Goal: Task Accomplishment & Management: Complete application form

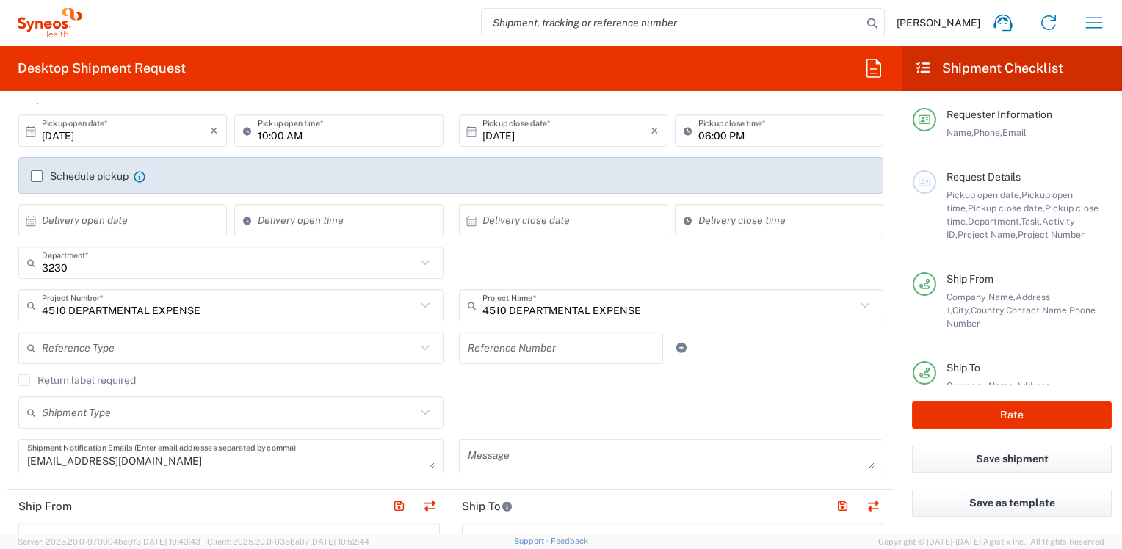
scroll to position [73, 0]
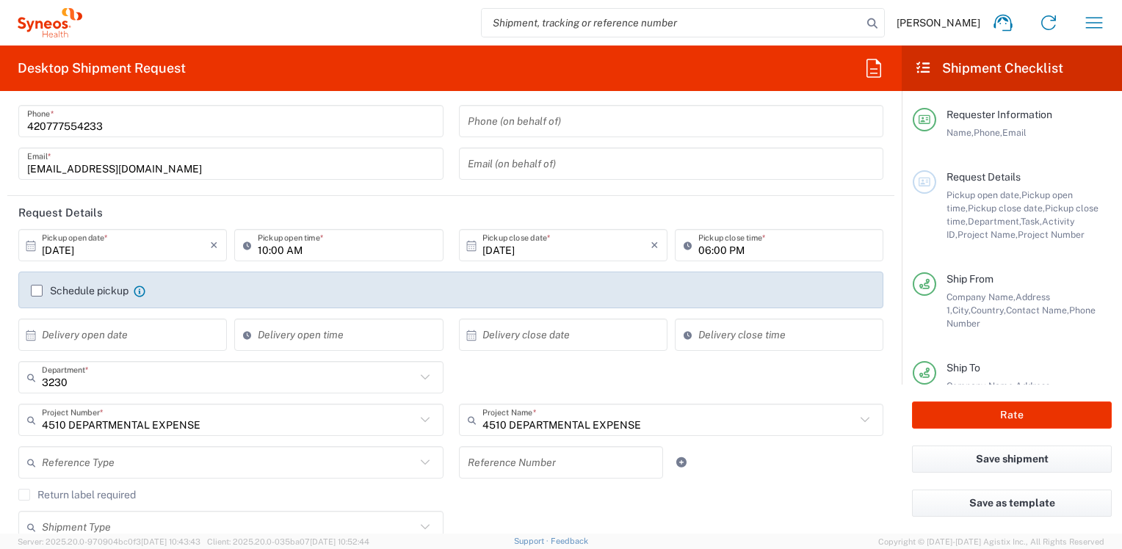
click at [42, 291] on label "Schedule pickup" at bounding box center [80, 291] width 98 height 12
click at [37, 291] on input "Schedule pickup" at bounding box center [37, 291] width 0 height 0
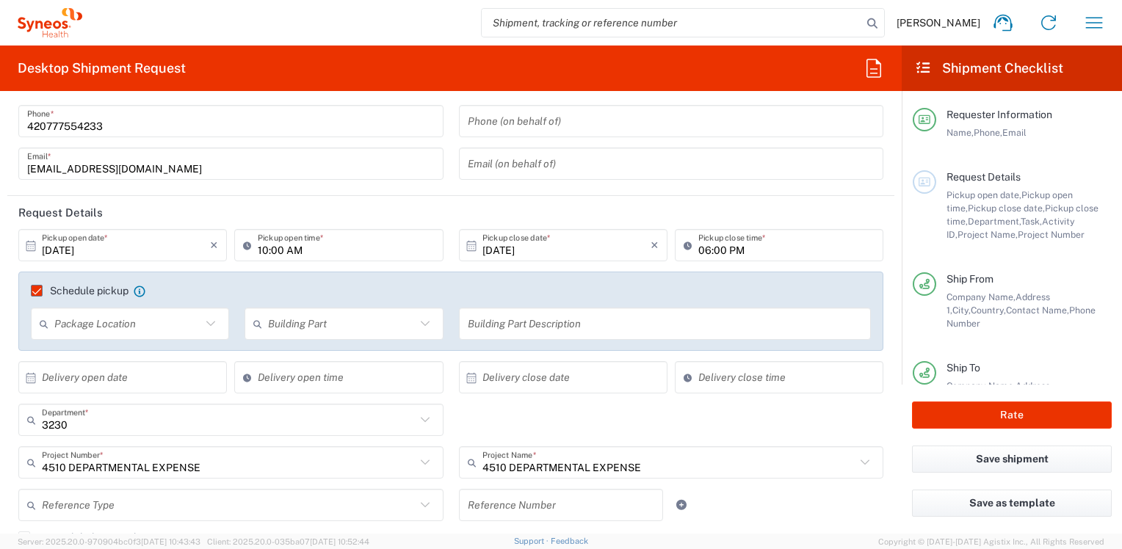
click at [712, 254] on input "06:00 PM" at bounding box center [787, 246] width 176 height 26
click at [465, 250] on icon at bounding box center [471, 245] width 13 height 13
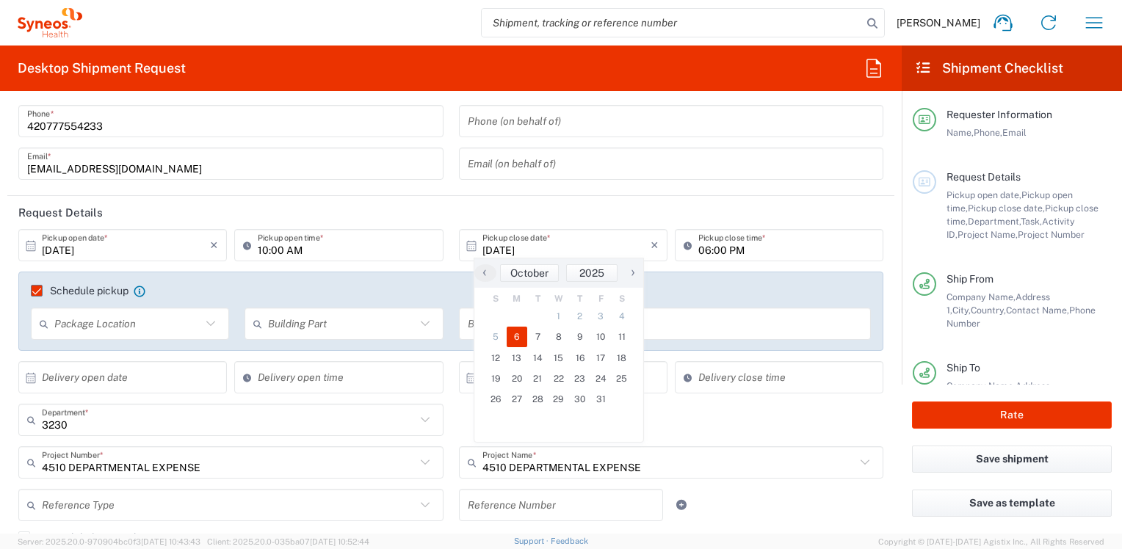
click at [466, 248] on icon at bounding box center [471, 245] width 13 height 13
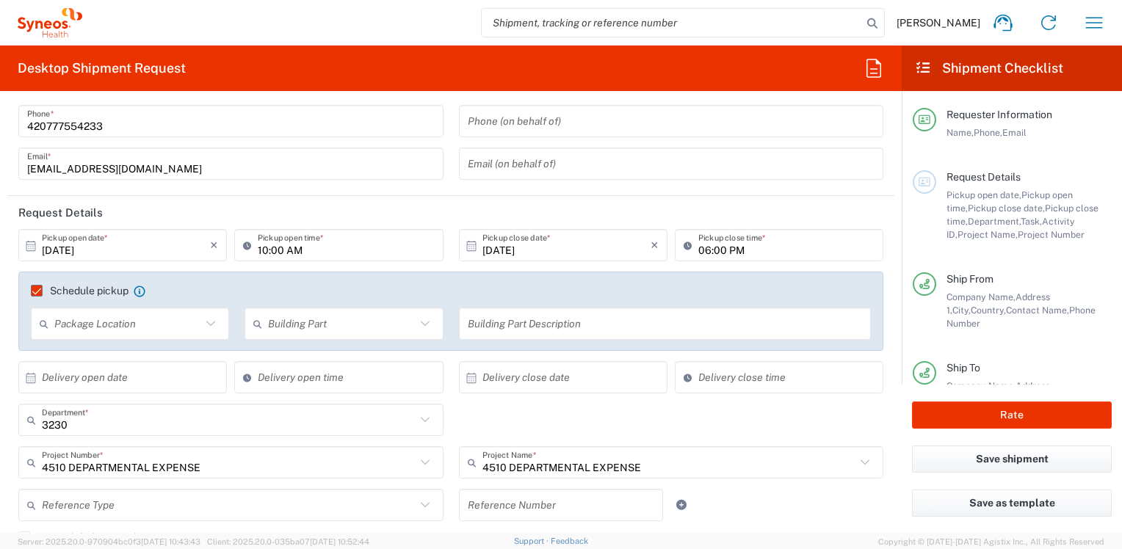
click at [466, 248] on icon at bounding box center [471, 245] width 13 height 13
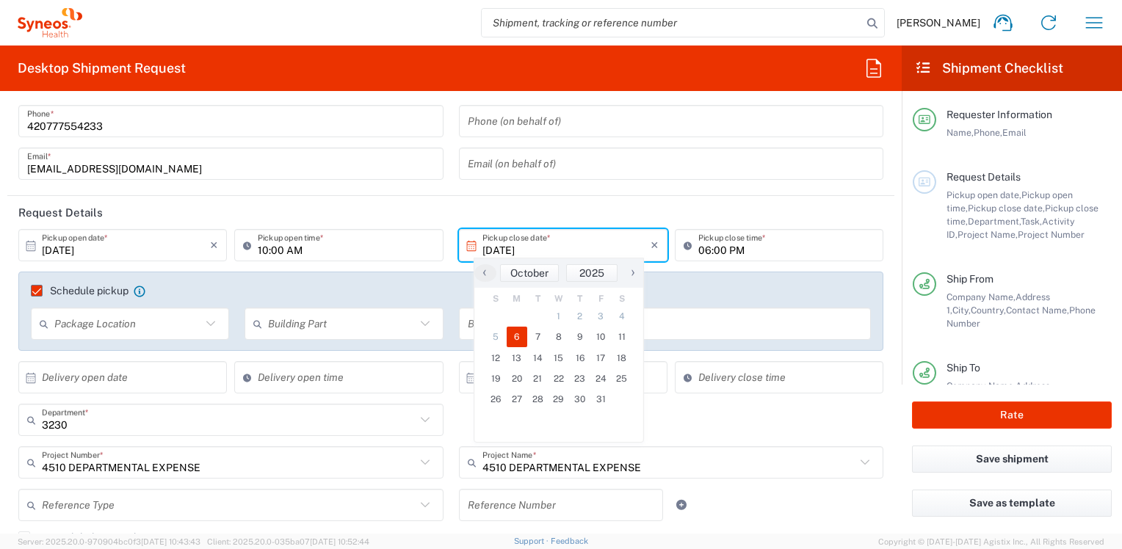
drag, startPoint x: 670, startPoint y: 240, endPoint x: 683, endPoint y: 248, distance: 15.1
click at [676, 241] on div "06:00 PM Pickup close time *" at bounding box center [779, 245] width 209 height 32
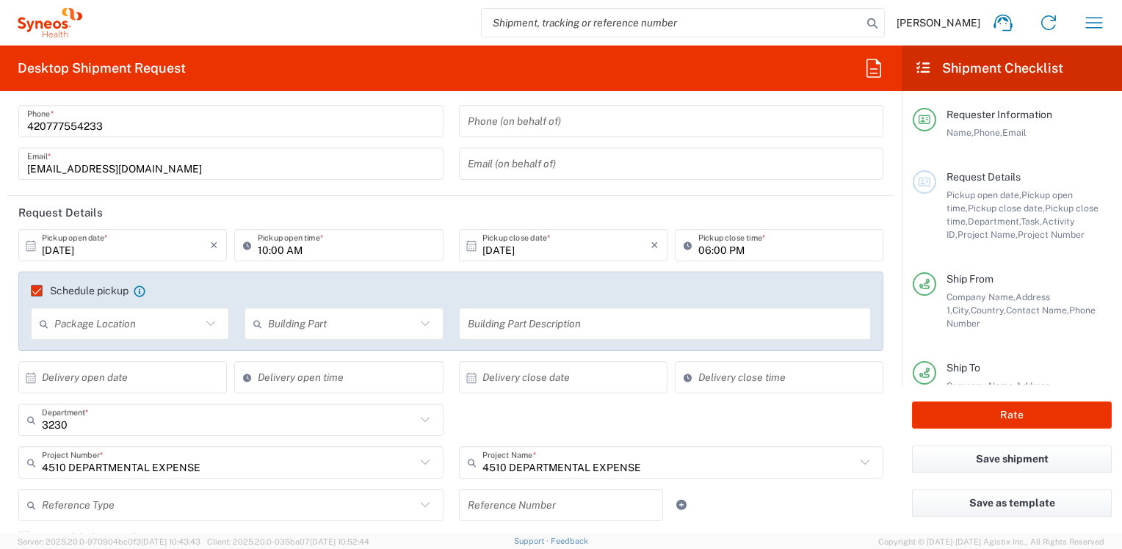
drag, startPoint x: 683, startPoint y: 248, endPoint x: 708, endPoint y: 250, distance: 25.1
click at [687, 248] on icon at bounding box center [691, 246] width 15 height 24
click at [708, 250] on input "06:00 PM" at bounding box center [787, 246] width 176 height 26
type input "04:00 PM"
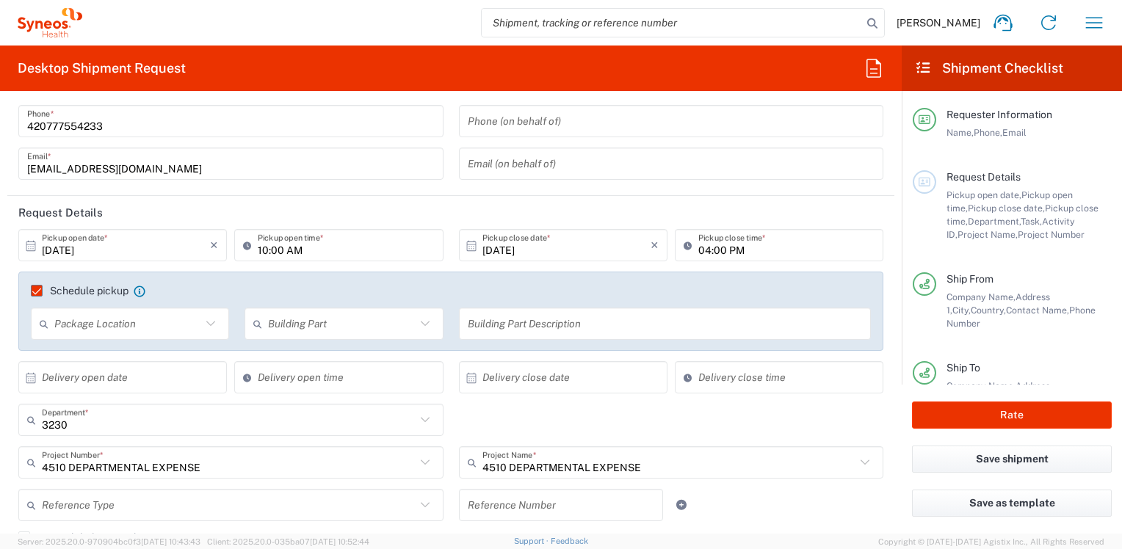
click at [209, 319] on icon at bounding box center [210, 323] width 19 height 19
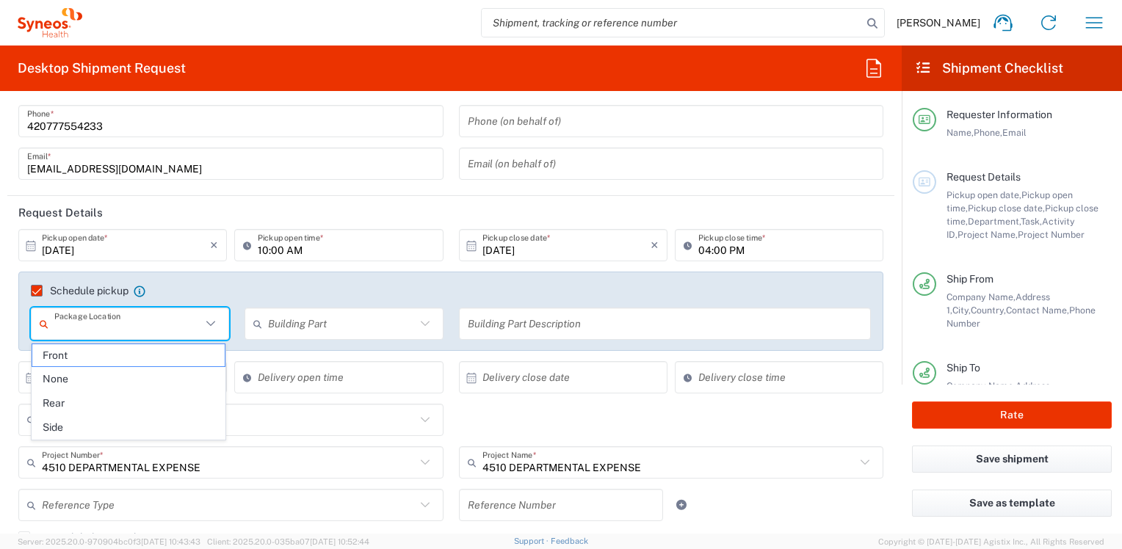
click at [250, 290] on agx-checkbox-control "Schedule pickup When scheduling a pickup please be sure to meet the following c…" at bounding box center [451, 290] width 840 height 13
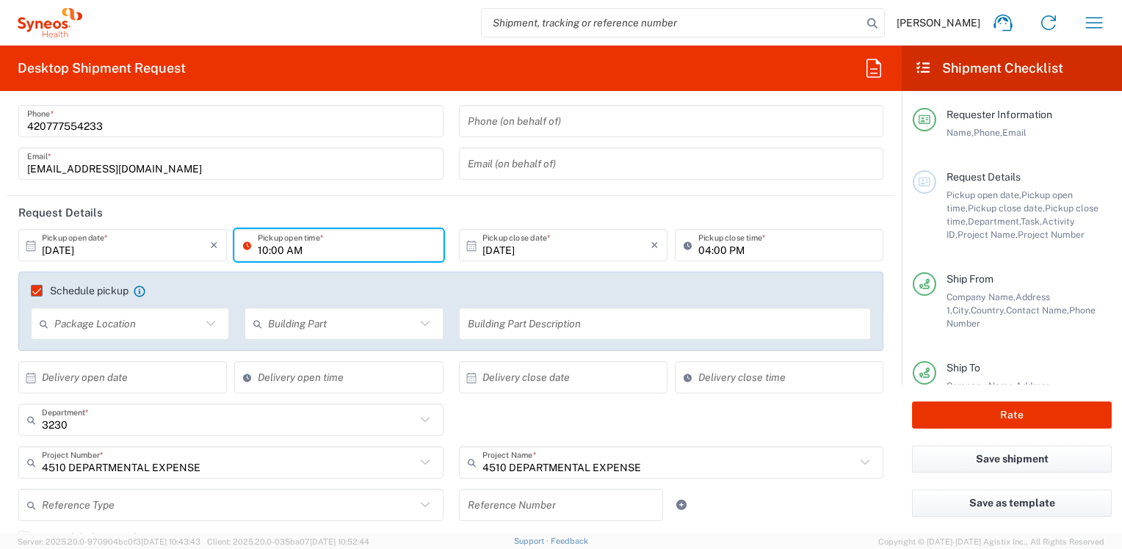
click at [296, 248] on input "10:00 AM" at bounding box center [346, 246] width 176 height 26
type input "12:00 AM"
click at [432, 203] on header "Request Details" at bounding box center [450, 212] width 887 height 33
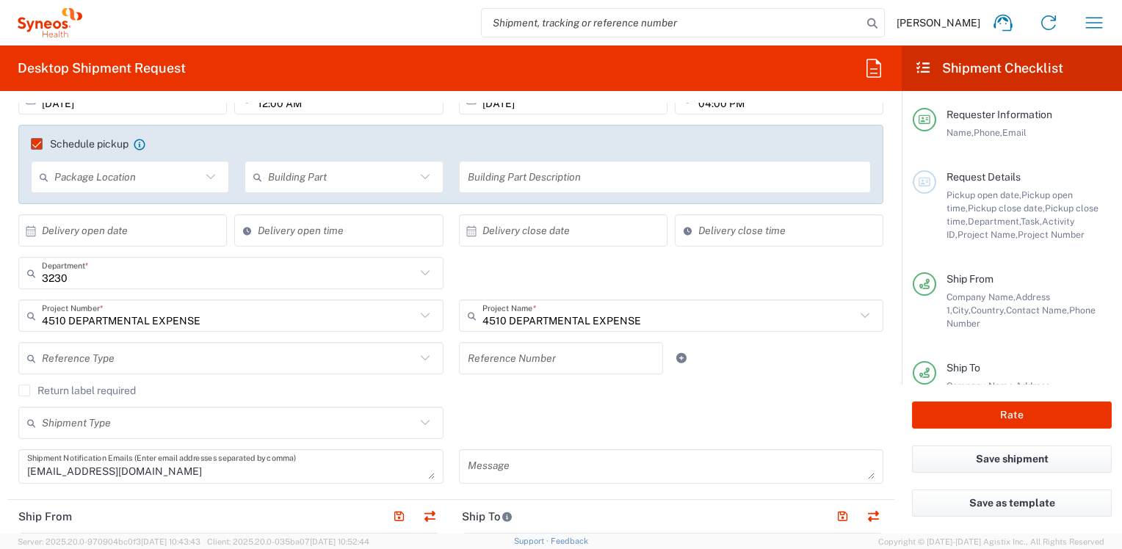
scroll to position [0, 0]
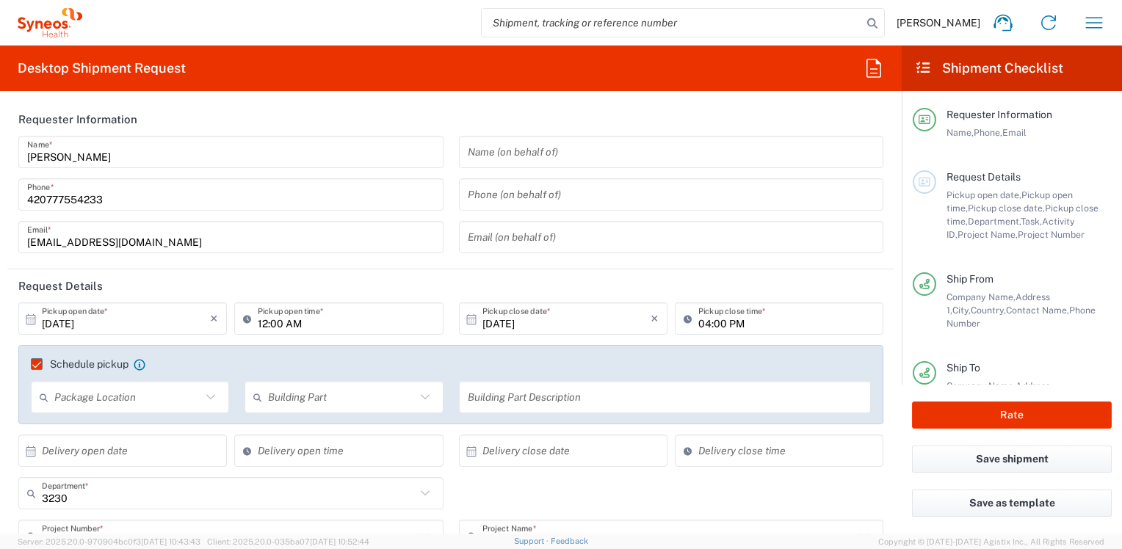
click at [541, 151] on input "text" at bounding box center [672, 153] width 408 height 26
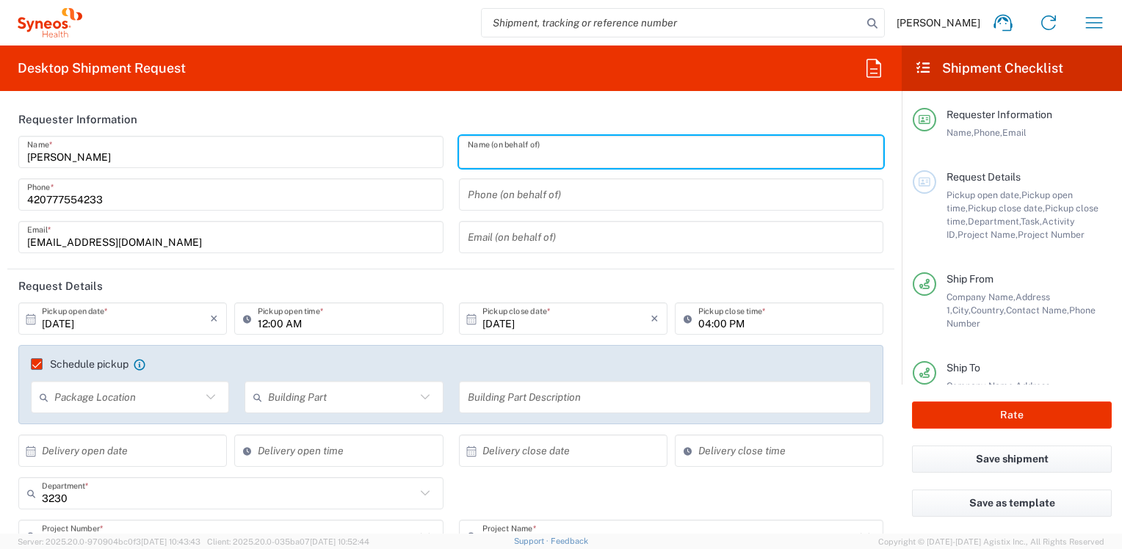
drag, startPoint x: 524, startPoint y: 183, endPoint x: 525, endPoint y: 201, distance: 18.4
click at [524, 183] on input "tel" at bounding box center [672, 195] width 408 height 26
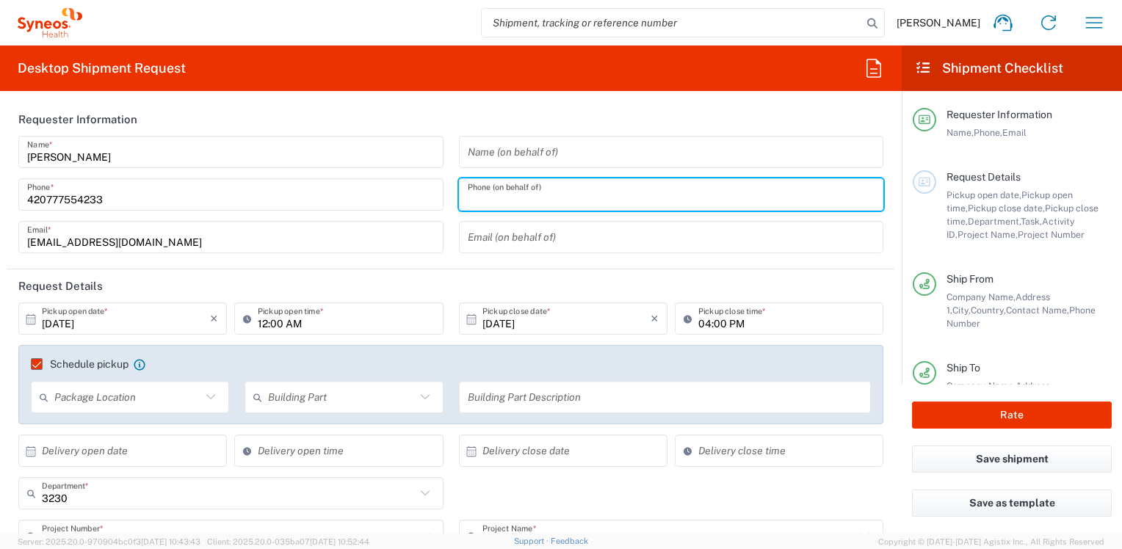
drag, startPoint x: 480, startPoint y: 239, endPoint x: 461, endPoint y: 289, distance: 53.2
click at [480, 239] on input "text" at bounding box center [672, 238] width 408 height 26
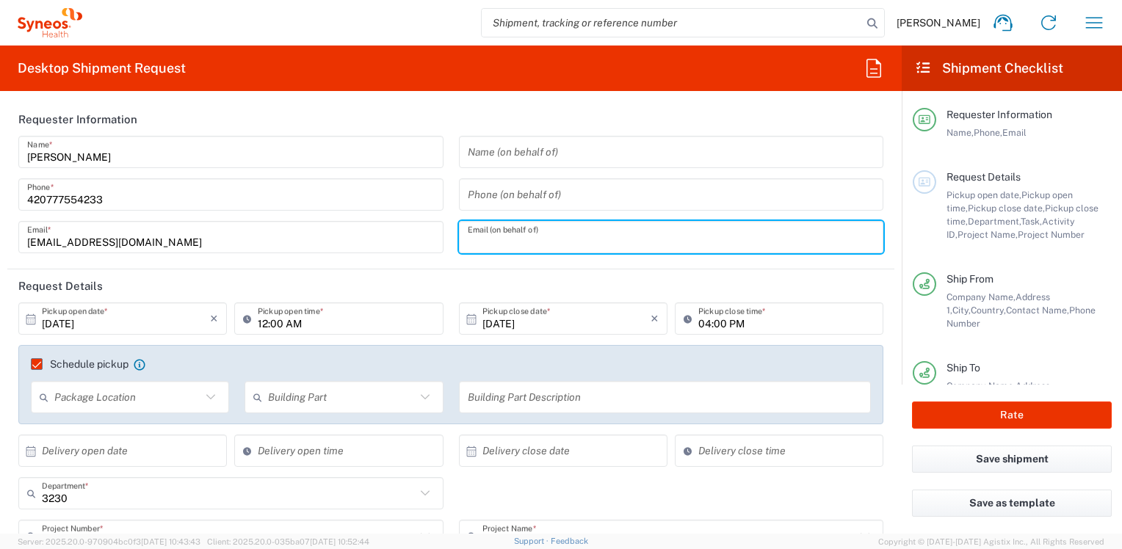
drag, startPoint x: 420, startPoint y: 269, endPoint x: 430, endPoint y: 263, distance: 11.8
click at [420, 269] on agx-form-section "Requester Information [PERSON_NAME] Name * [PHONE_NUMBER] Phone * [EMAIL_ADDRES…" at bounding box center [450, 186] width 887 height 167
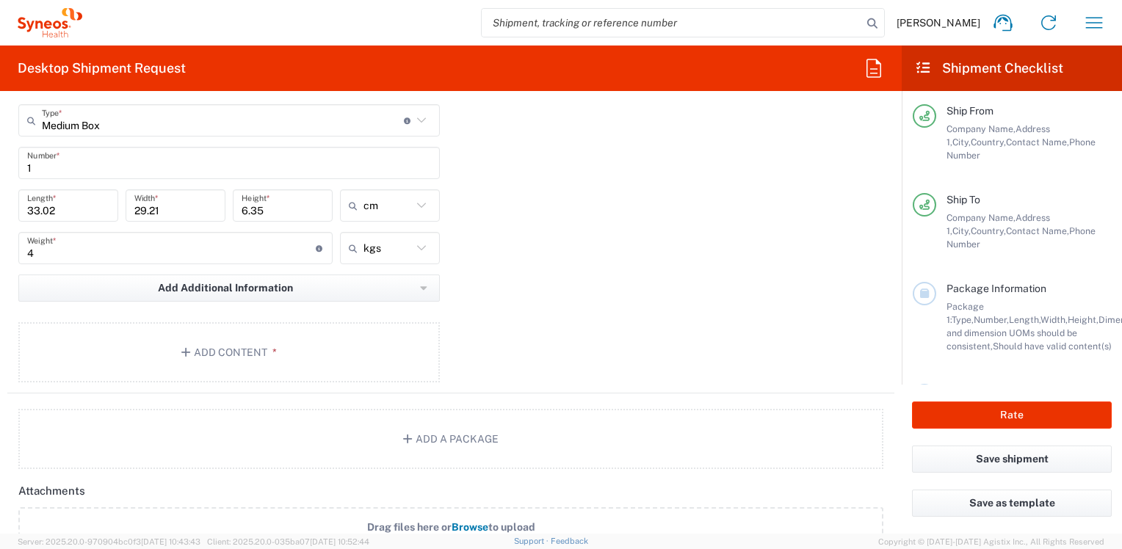
scroll to position [1396, 0]
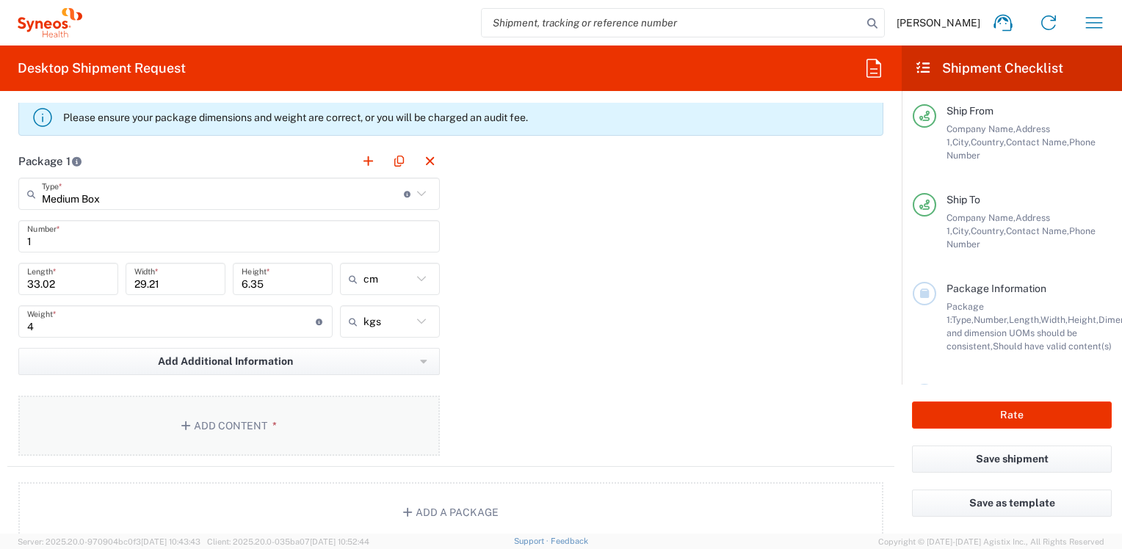
click at [188, 421] on icon "button" at bounding box center [187, 426] width 13 height 10
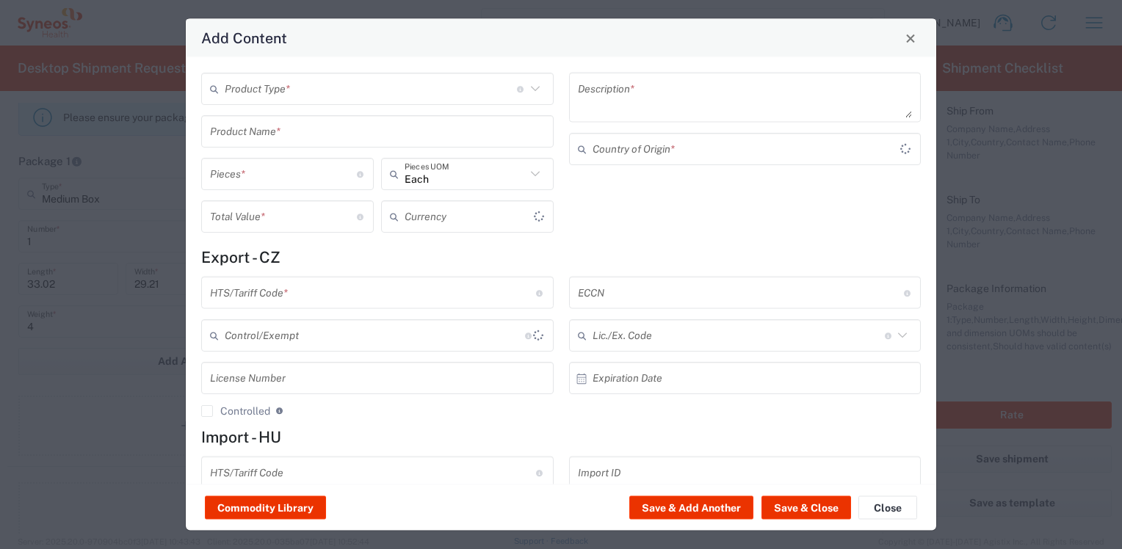
type input "US Dollar"
click at [420, 88] on input "text" at bounding box center [371, 89] width 292 height 26
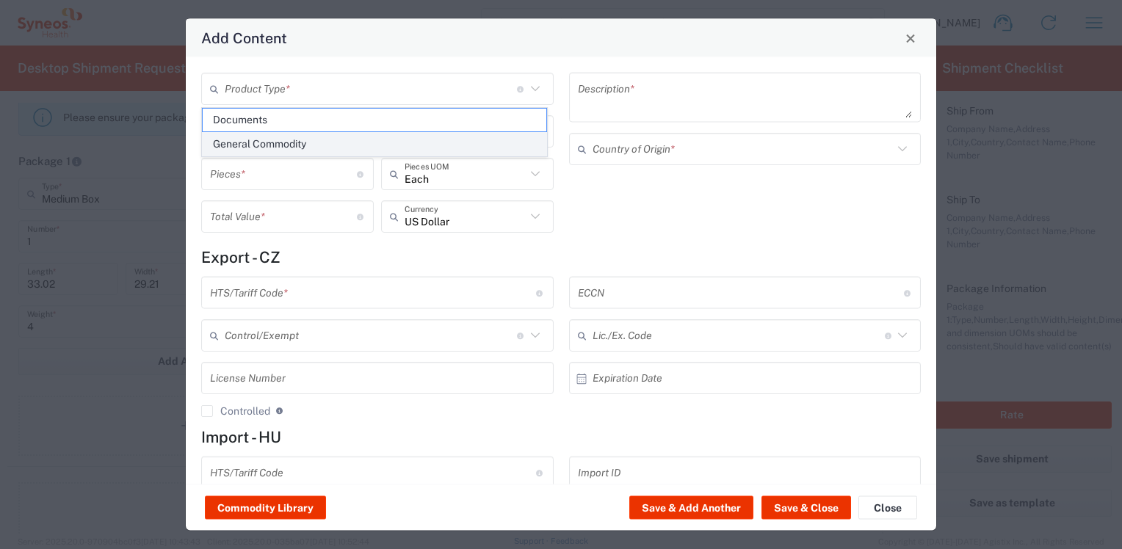
click at [282, 145] on span "General Commodity" at bounding box center [375, 144] width 344 height 23
type input "General Commodity"
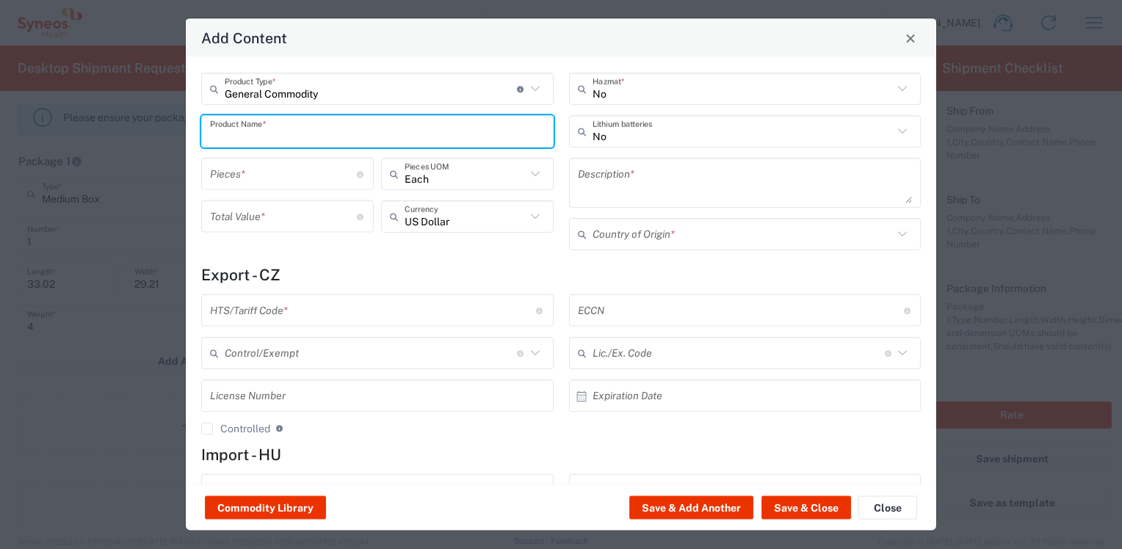
click at [273, 138] on input "text" at bounding box center [377, 131] width 335 height 26
click at [238, 134] on input "Think Pad" at bounding box center [377, 131] width 335 height 26
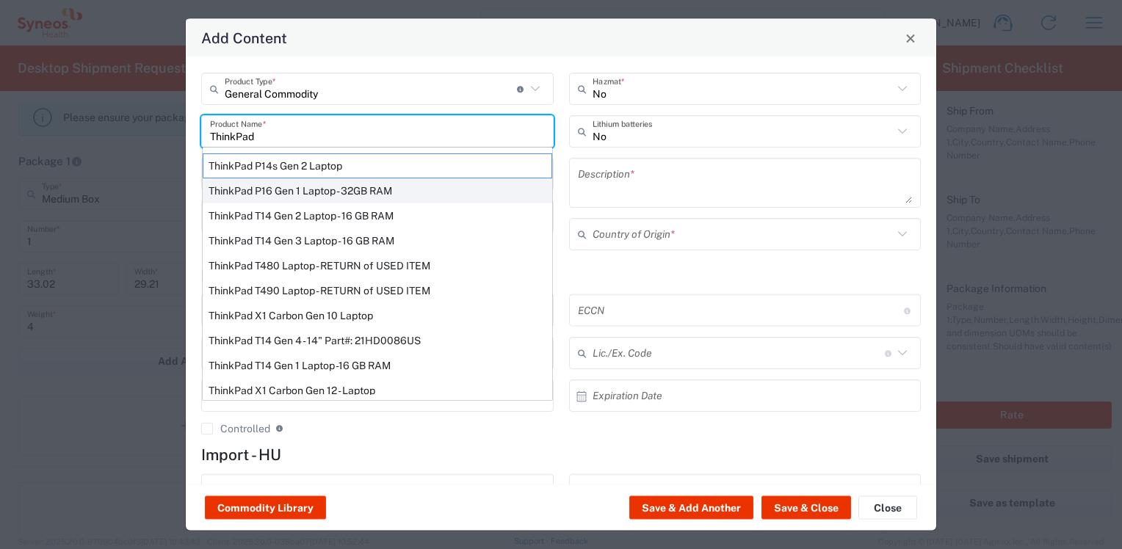
click at [281, 191] on div "ThinkPad P16 Gen 1 Laptop - 32GB RAM" at bounding box center [378, 191] width 350 height 25
type input "ThinkPad P16 Gen 1 Laptop - 32GB RAM"
type input "1"
type textarea "16" - Intel Core i9 12950HX - vPro Enterprise - 32 GB RAM - 512 GB SSD"
type input "[GEOGRAPHIC_DATA]"
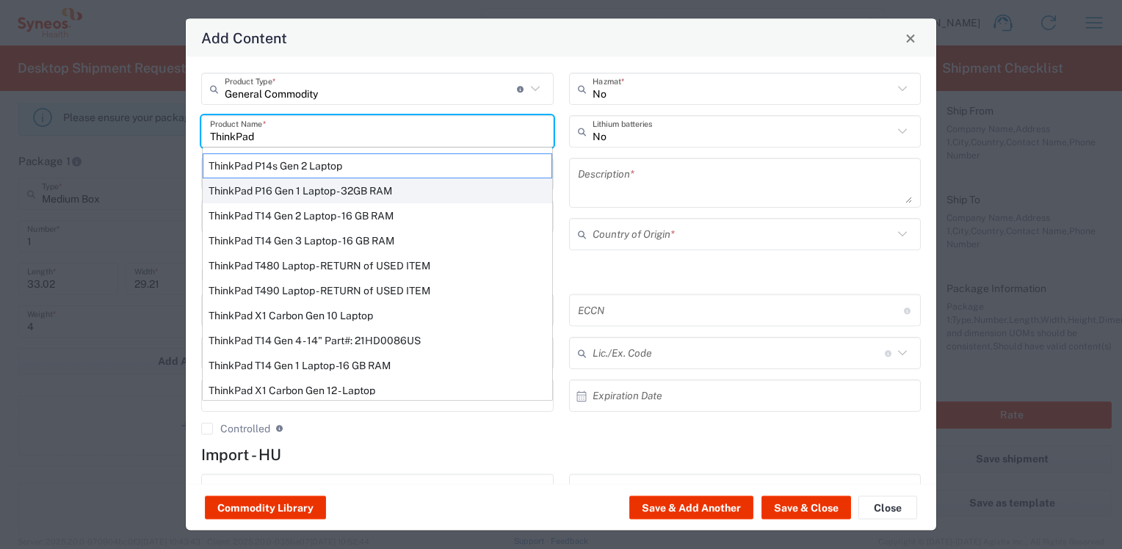
type input "8471300100"
type input "BIS"
type input "5A992.c"
type input "Yes"
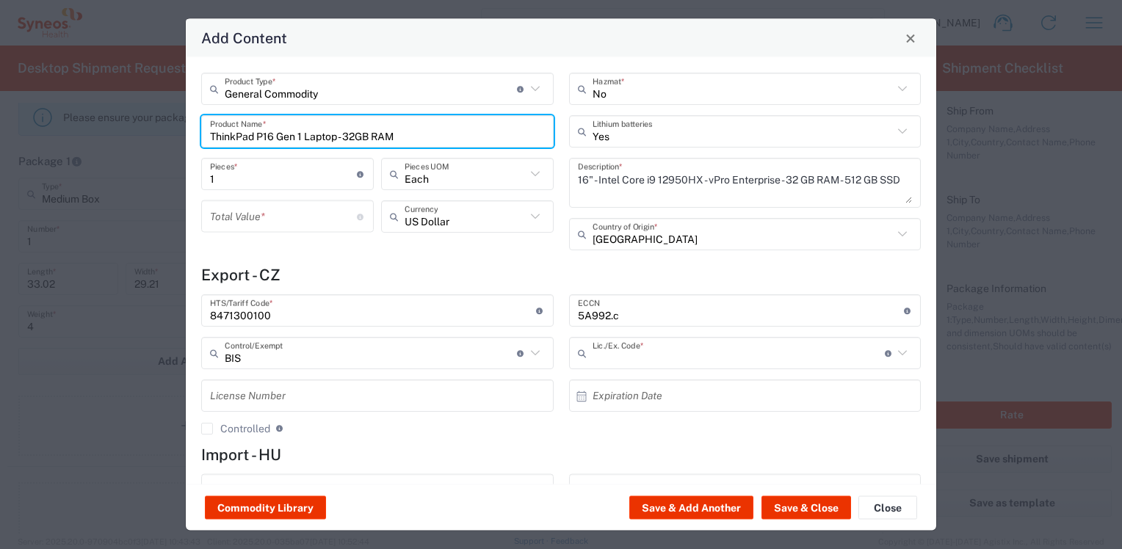
type input "NLR - No License Required"
click at [262, 222] on input "number" at bounding box center [283, 216] width 147 height 26
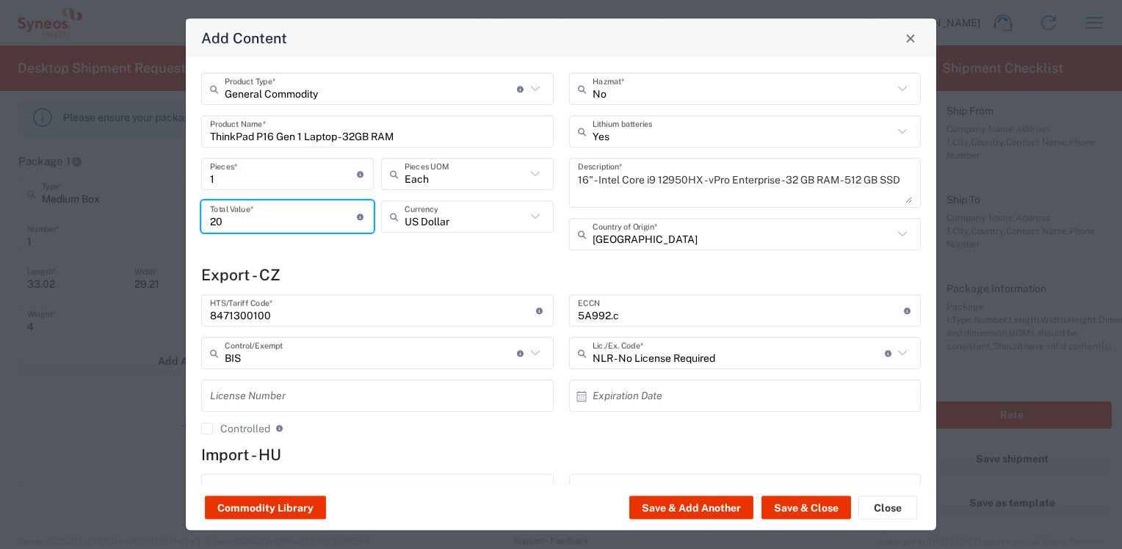
type input "20"
click at [319, 270] on h4 "Export - CZ" at bounding box center [561, 275] width 720 height 18
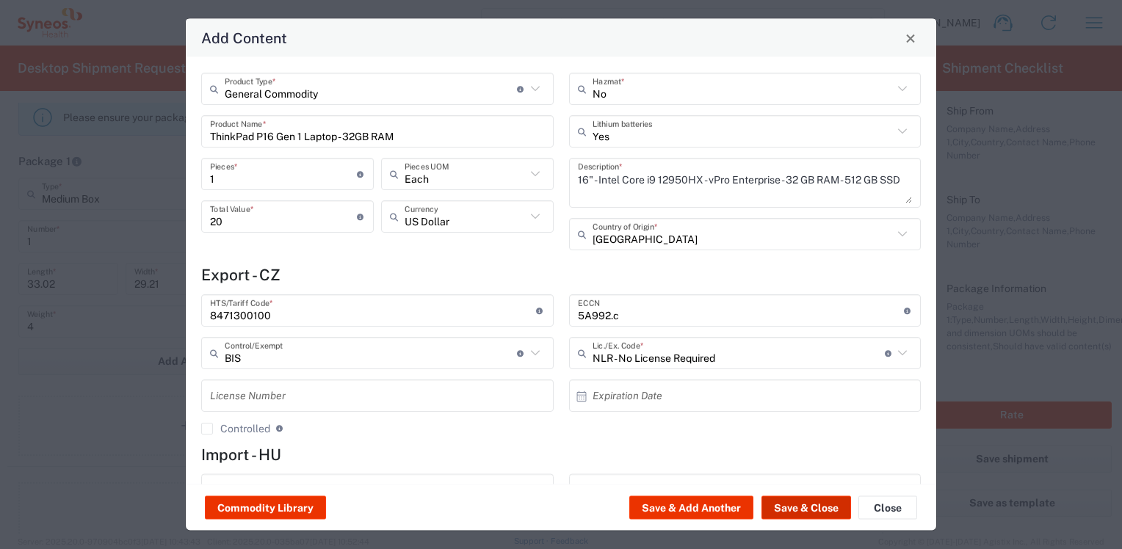
click at [795, 506] on button "Save & Close" at bounding box center [807, 509] width 90 height 24
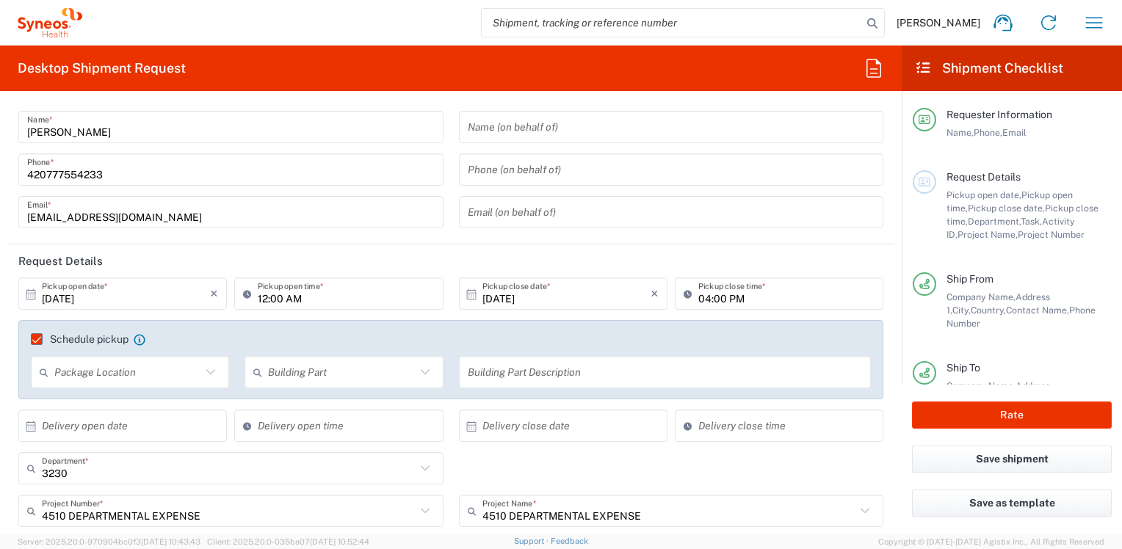
scroll to position [0, 0]
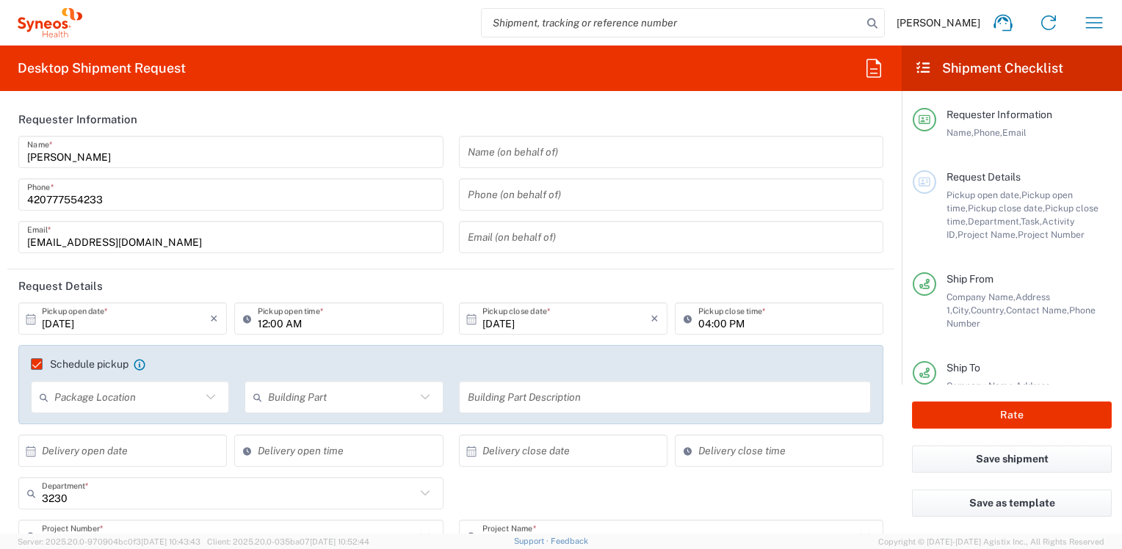
click at [289, 324] on input "12:00 AM" at bounding box center [346, 319] width 176 height 26
type input "12:00 PM"
click at [789, 289] on header "Request Details" at bounding box center [450, 286] width 887 height 33
click at [512, 320] on input "[DATE]" at bounding box center [567, 319] width 168 height 26
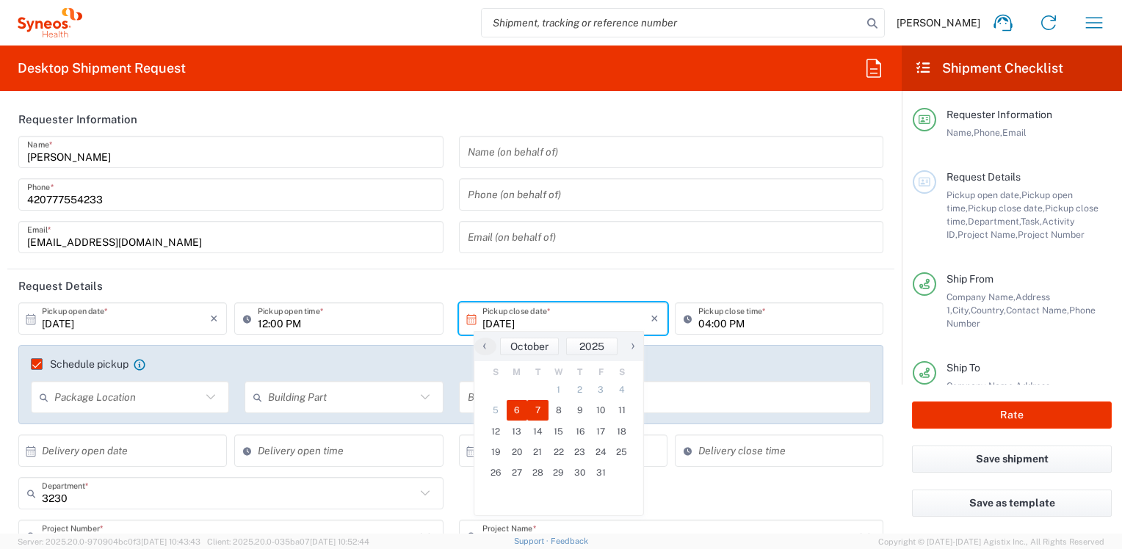
click at [532, 409] on span "7" at bounding box center [537, 410] width 21 height 21
type input "[DATE]"
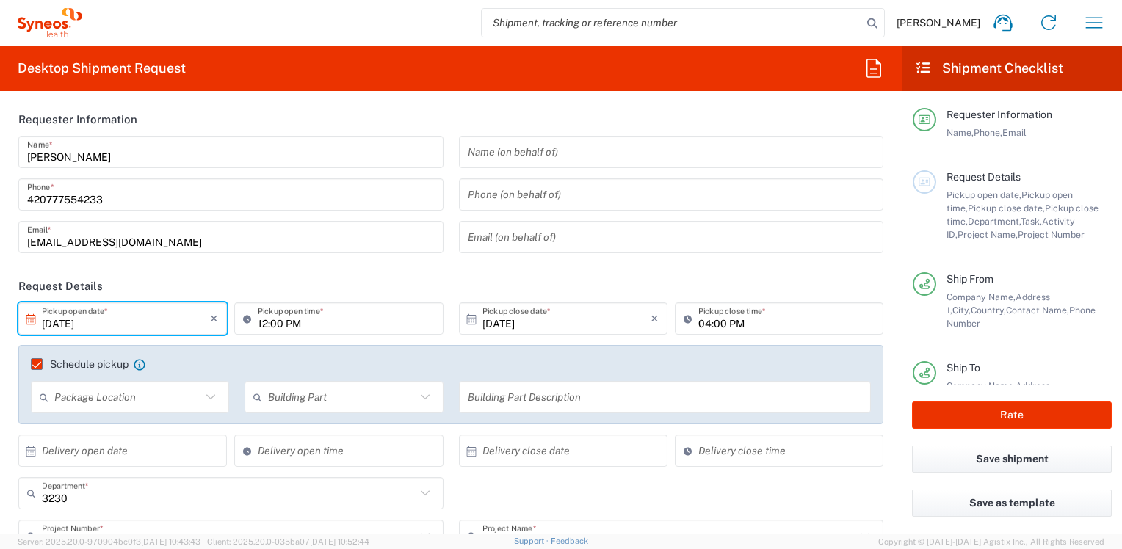
click at [76, 322] on input "[DATE]" at bounding box center [126, 319] width 168 height 26
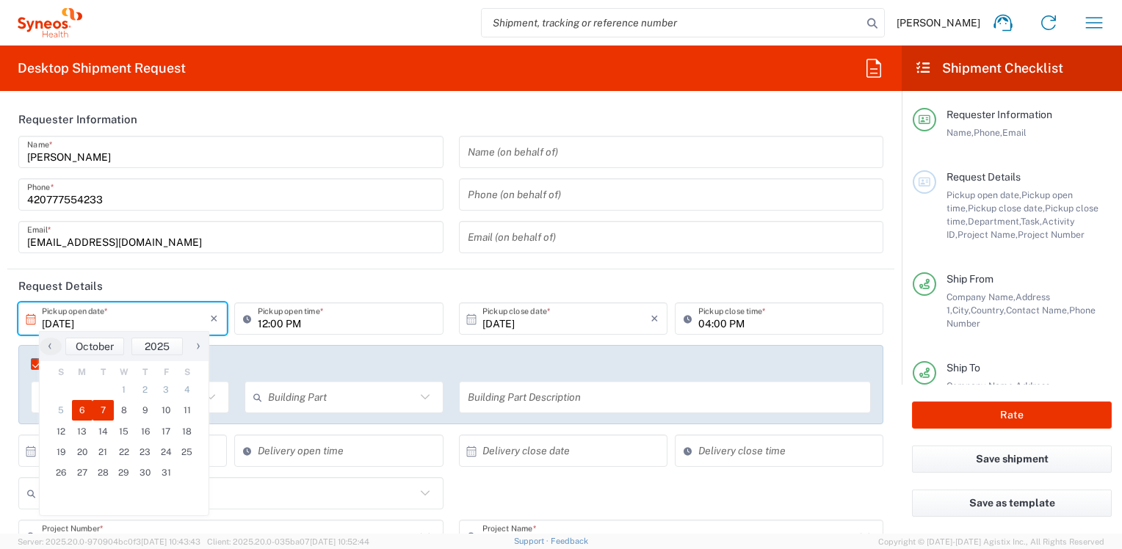
click at [84, 408] on span "6" at bounding box center [82, 410] width 21 height 21
type input "[DATE]"
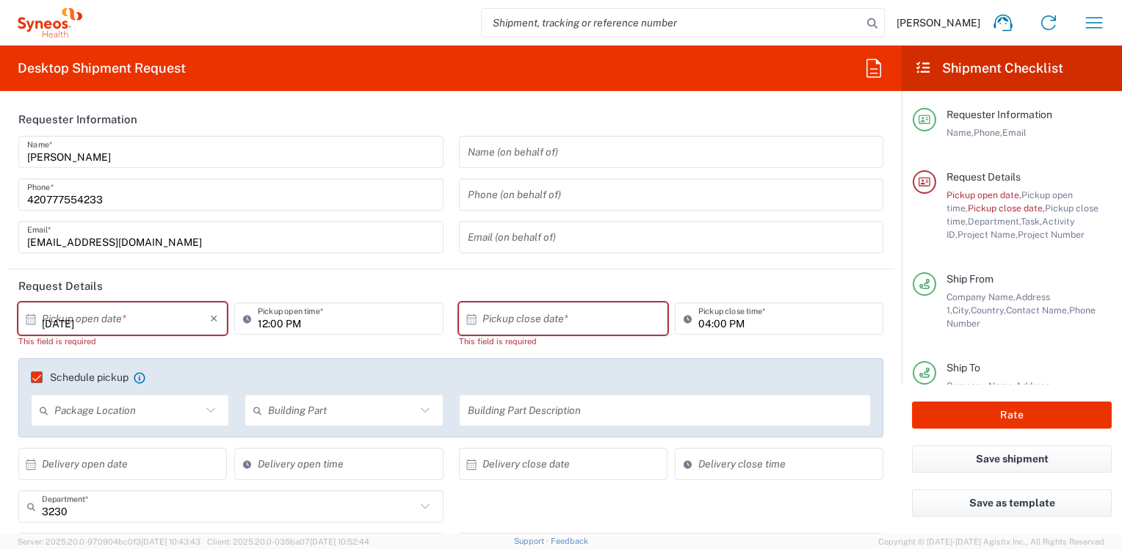
type input "[DATE]"
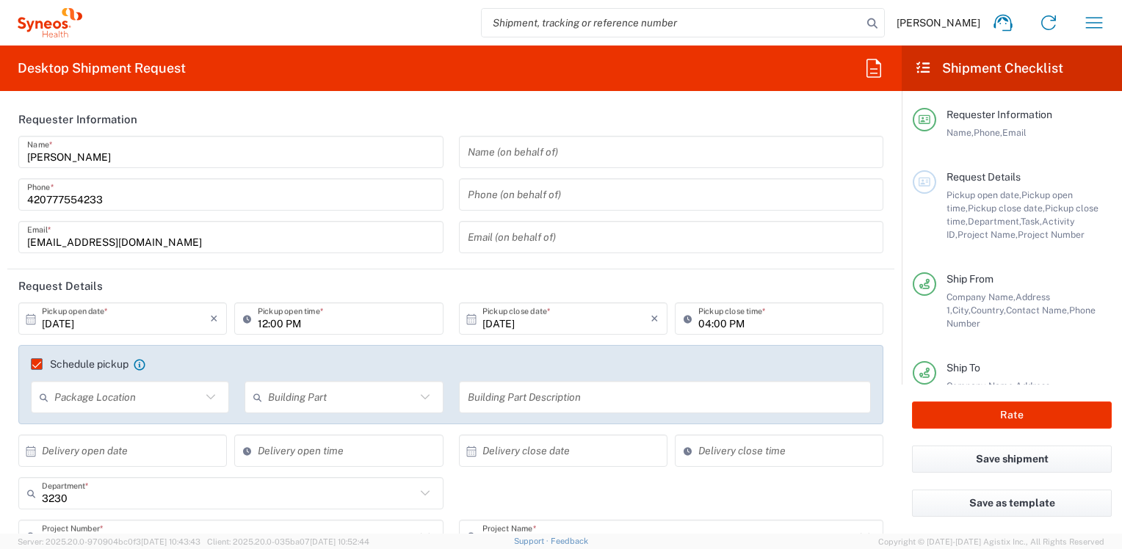
click at [834, 288] on header "Request Details" at bounding box center [450, 286] width 887 height 33
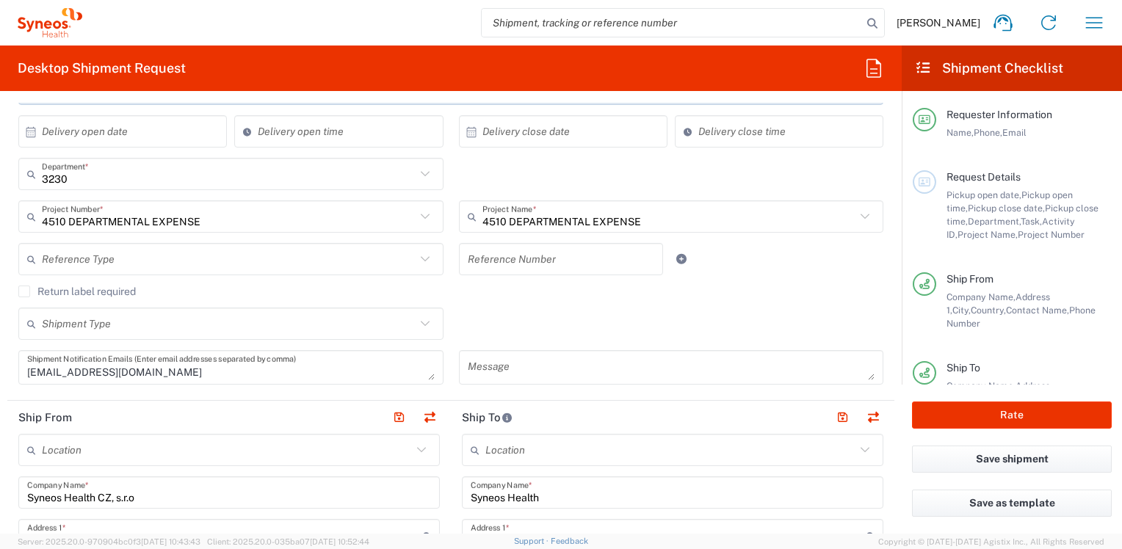
scroll to position [294, 0]
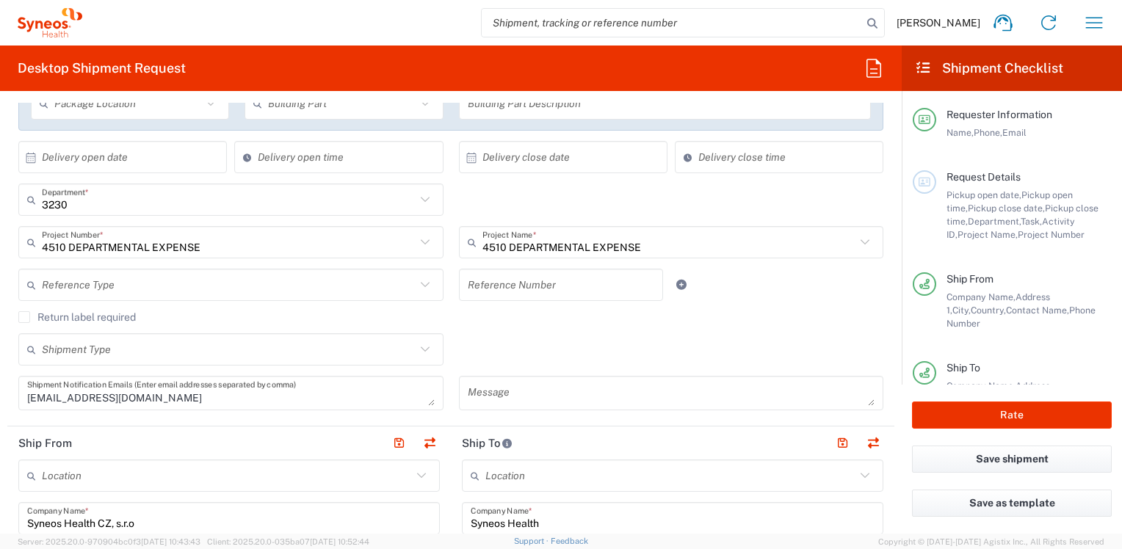
click at [615, 280] on input "text" at bounding box center [561, 286] width 187 height 26
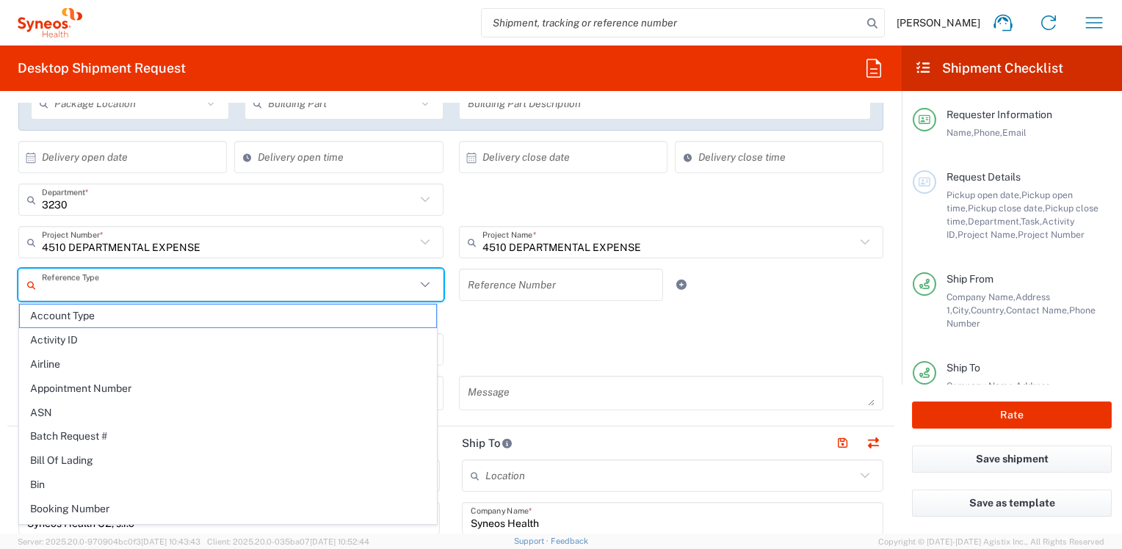
click at [286, 278] on input "text" at bounding box center [229, 286] width 374 height 26
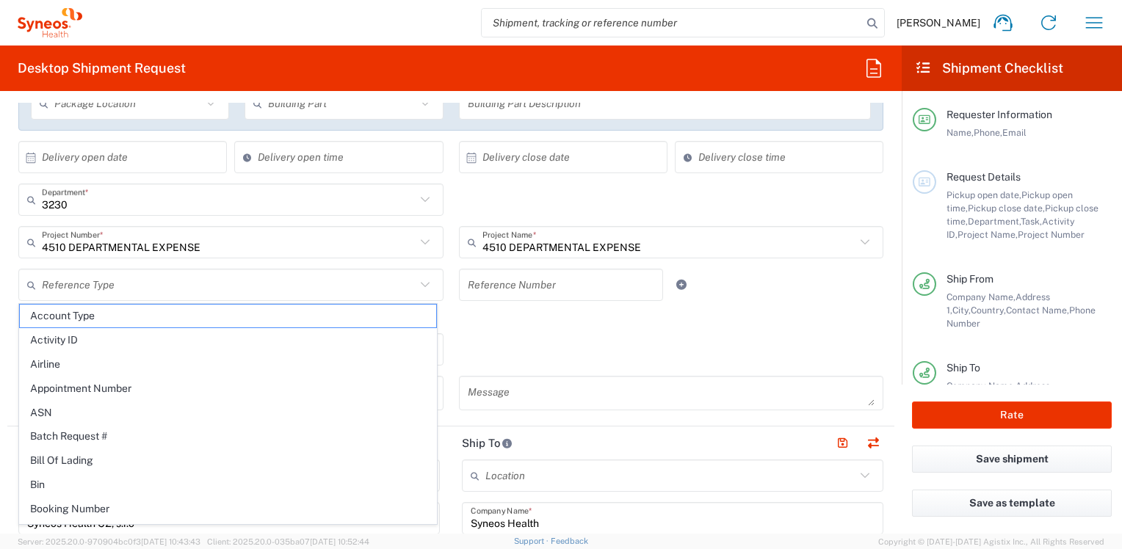
click at [792, 207] on div "3230 Department * 3230 3000 3100 3109 3110 3111 3112 3125 3130 3135 3136 3150 3…" at bounding box center [451, 205] width 881 height 43
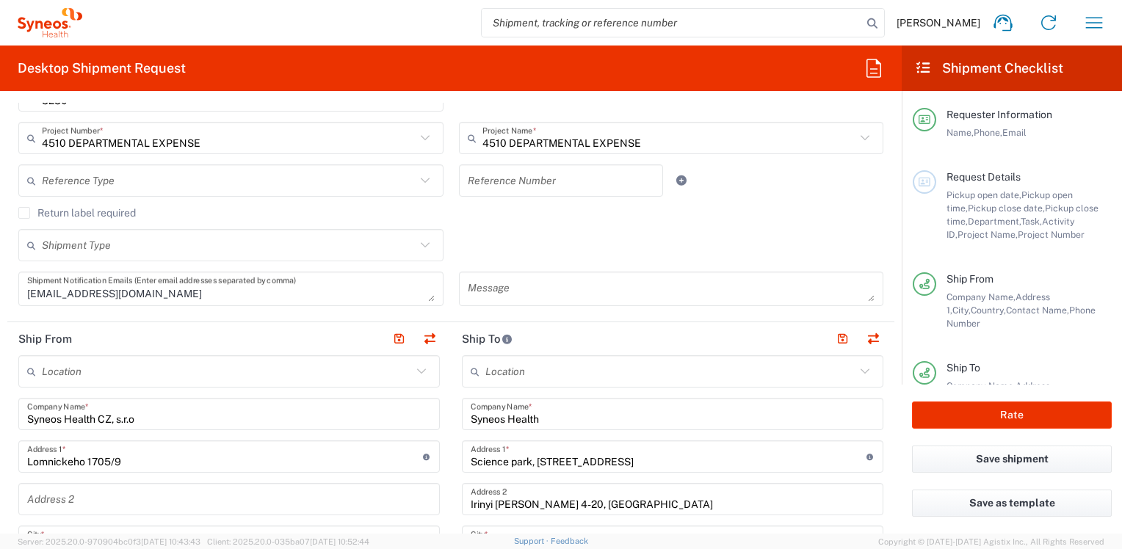
scroll to position [441, 0]
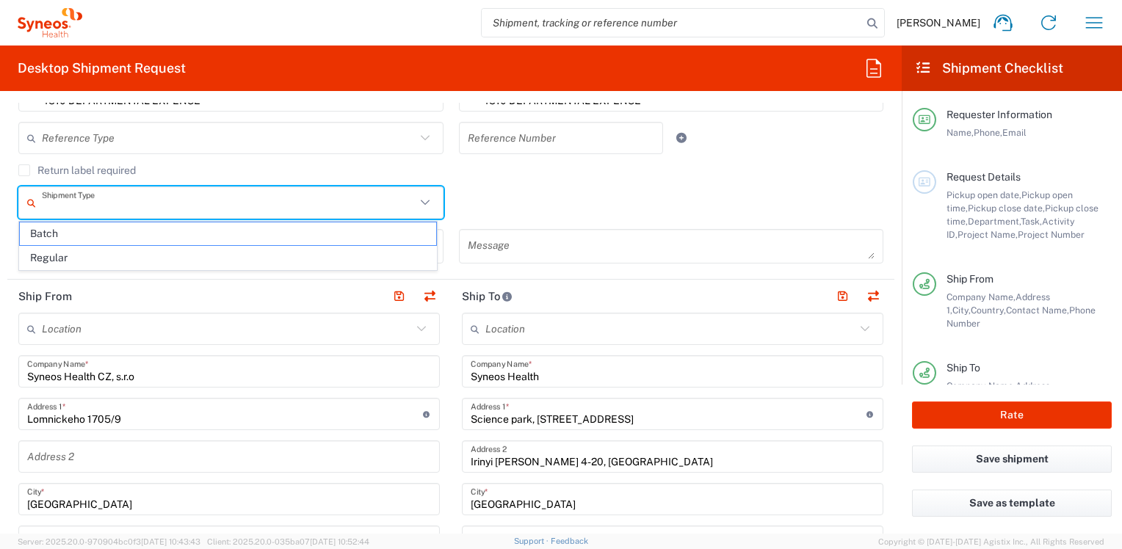
click at [143, 207] on input "text" at bounding box center [229, 203] width 374 height 26
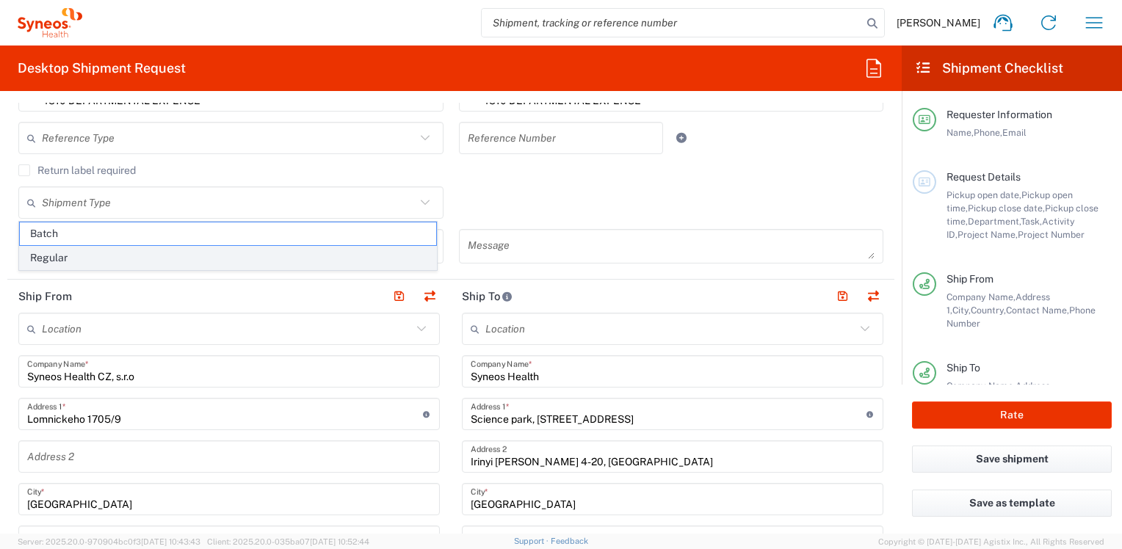
click at [58, 257] on span "Regular" at bounding box center [228, 258] width 417 height 23
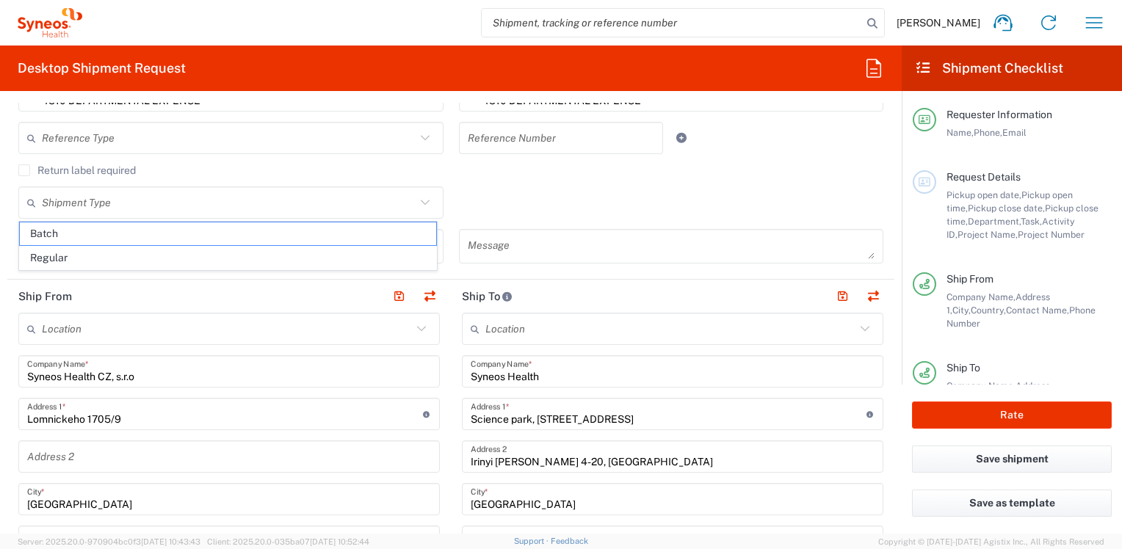
type input "Regular"
click at [566, 206] on div "Regular Shipment Type Batch Regular" at bounding box center [451, 208] width 881 height 43
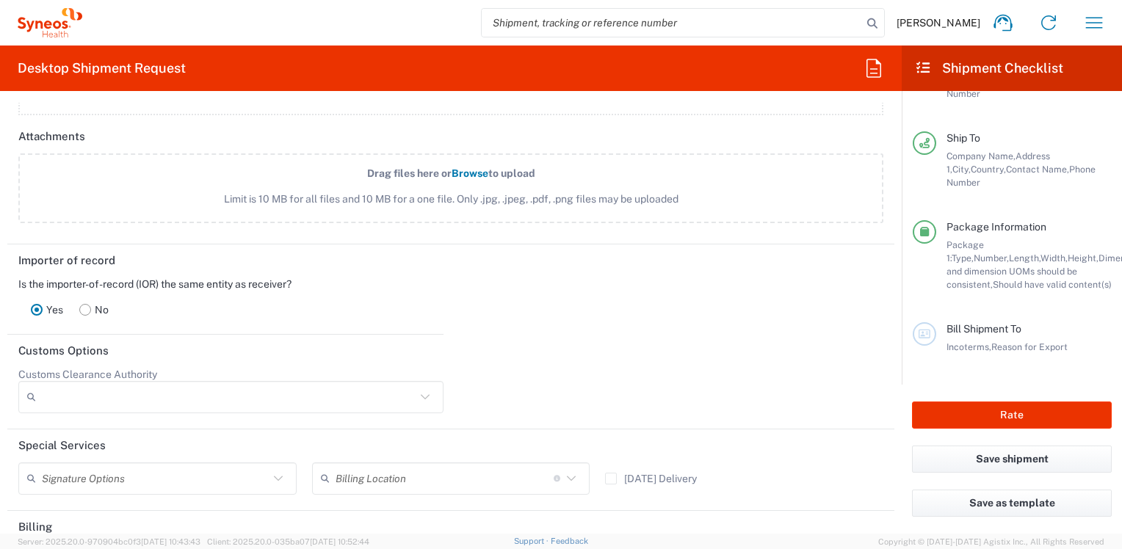
scroll to position [2100, 0]
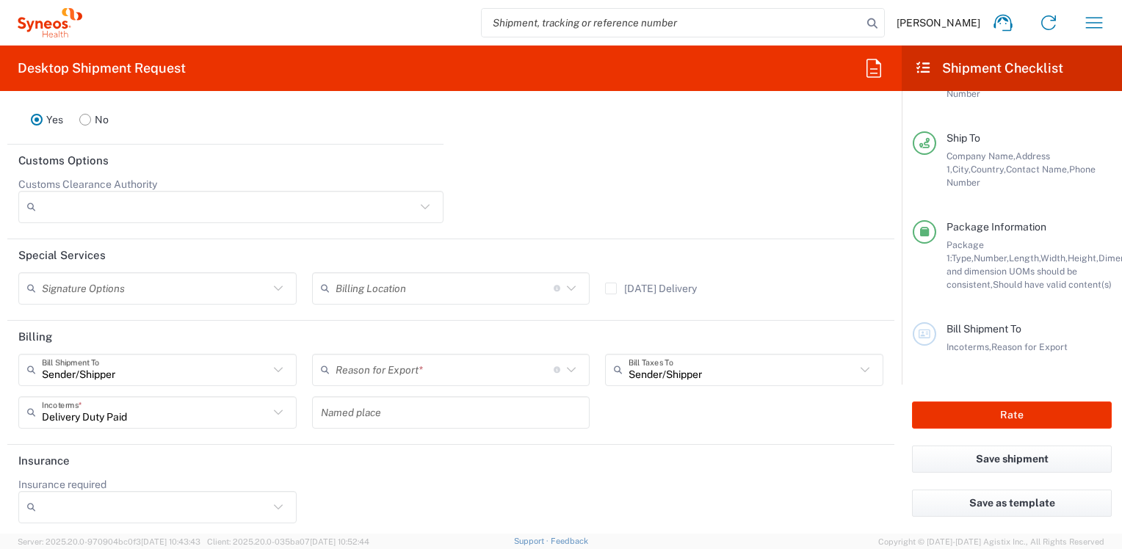
click at [562, 369] on icon at bounding box center [571, 370] width 19 height 19
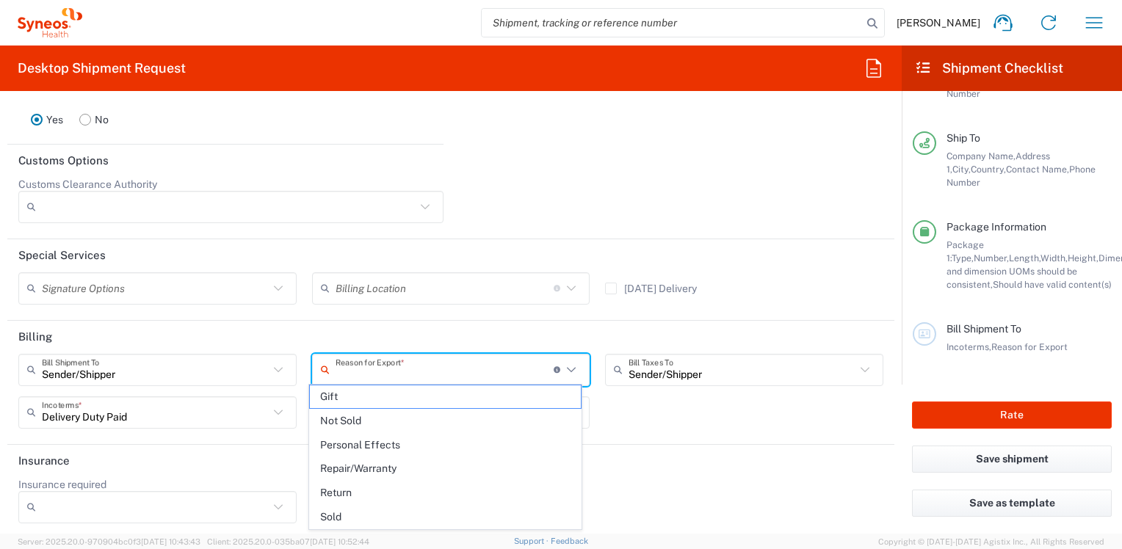
click at [563, 368] on icon at bounding box center [571, 370] width 19 height 19
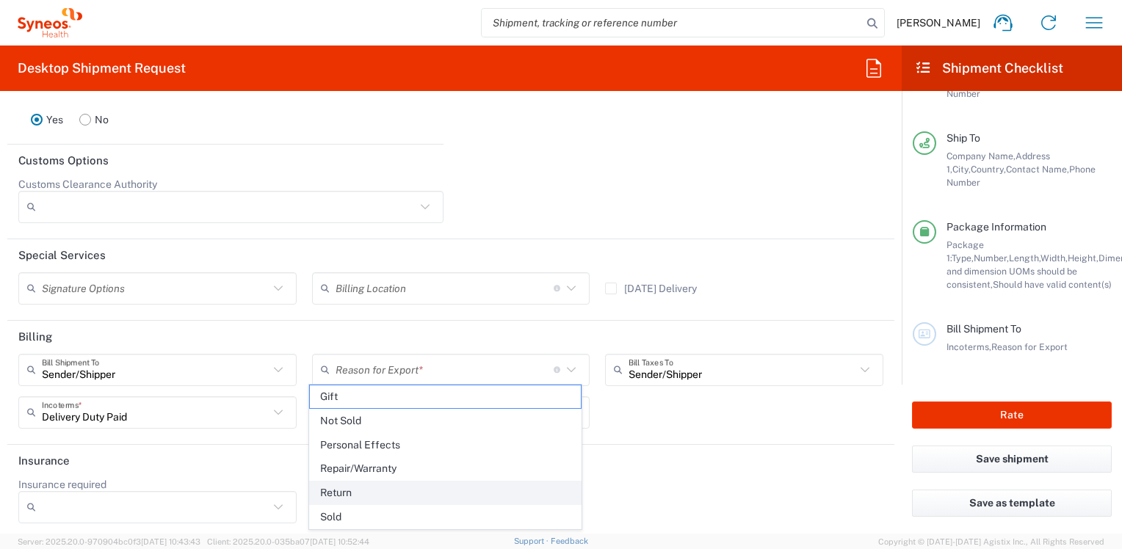
click at [470, 488] on span "Return" at bounding box center [446, 493] width 272 height 23
type input "Return"
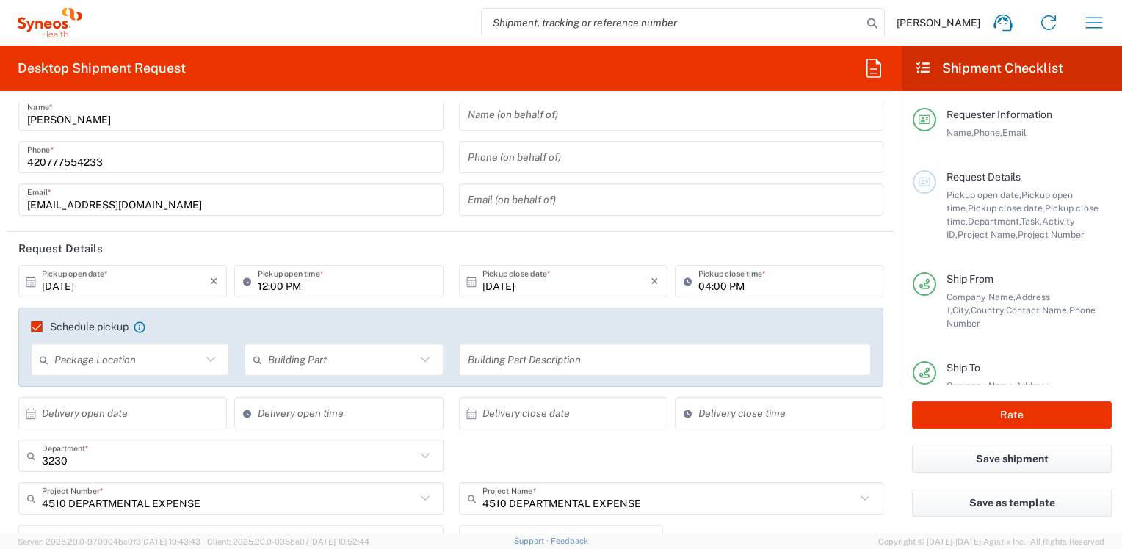
scroll to position [73, 0]
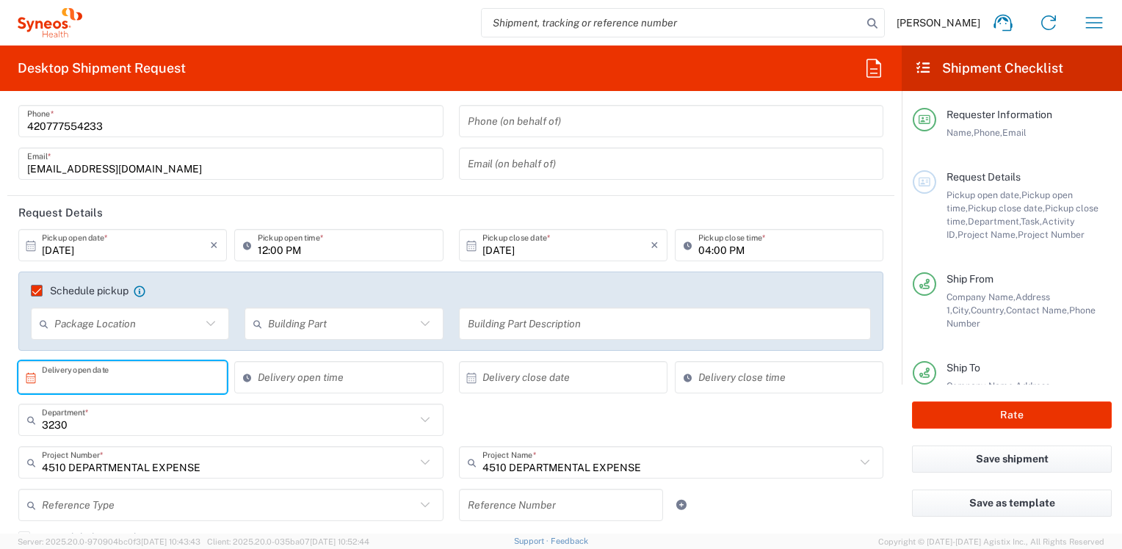
click at [93, 372] on input "text" at bounding box center [126, 378] width 168 height 26
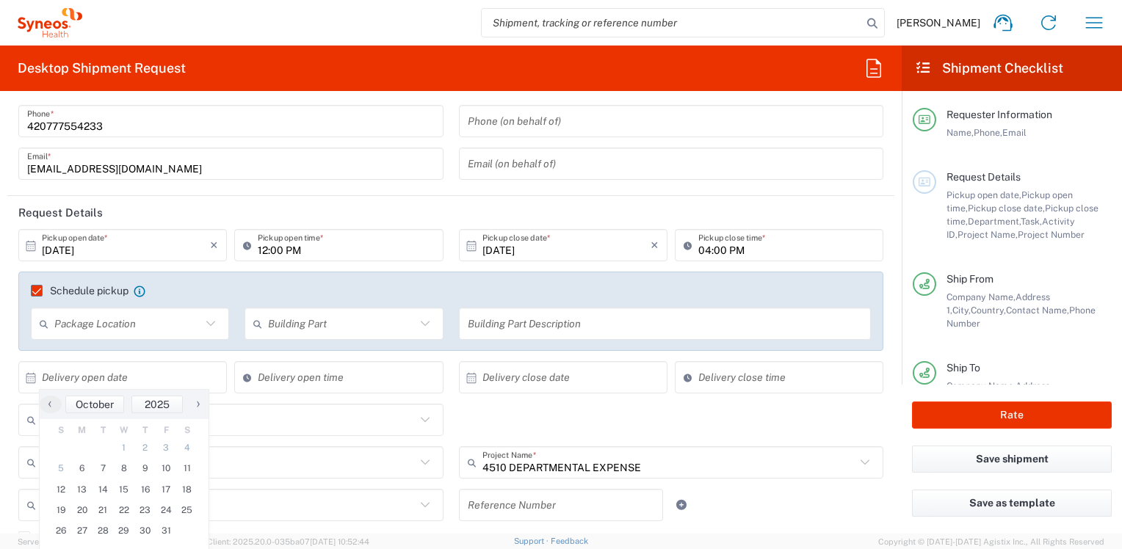
click at [26, 383] on icon at bounding box center [30, 378] width 13 height 13
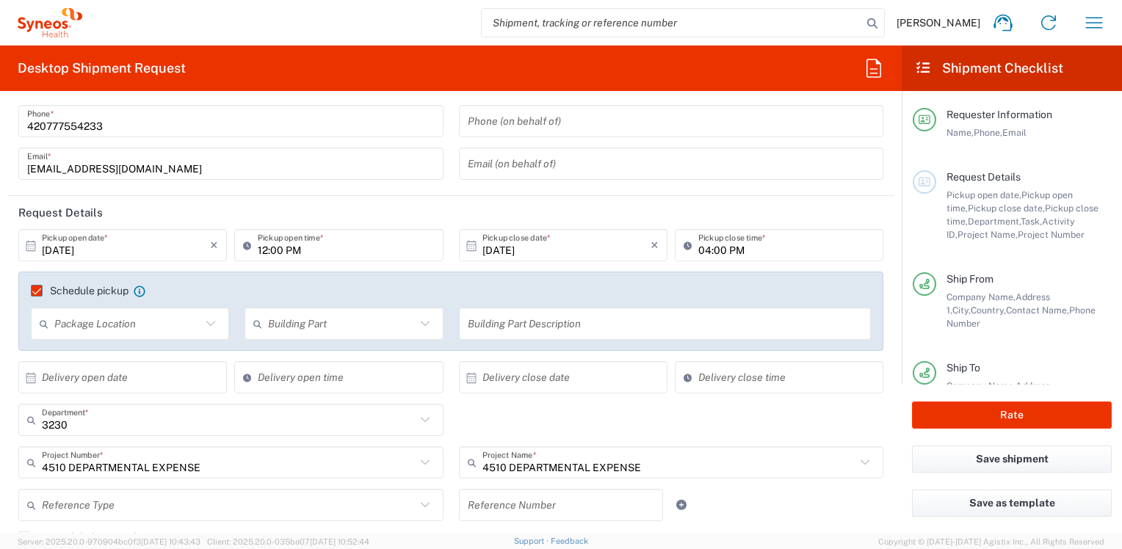
click at [67, 382] on input "text" at bounding box center [126, 378] width 168 height 26
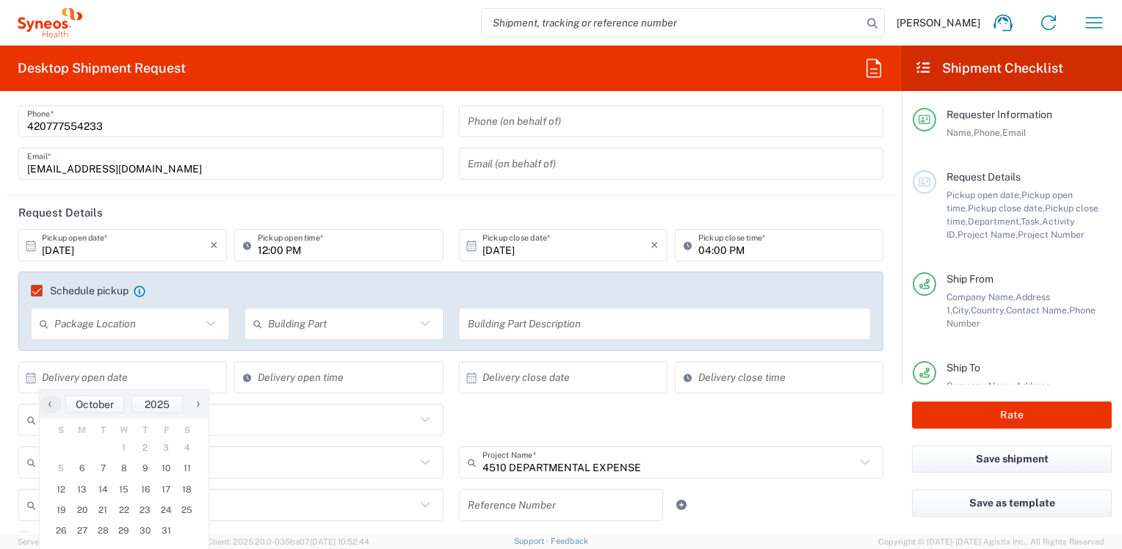
click at [203, 325] on icon at bounding box center [210, 323] width 19 height 19
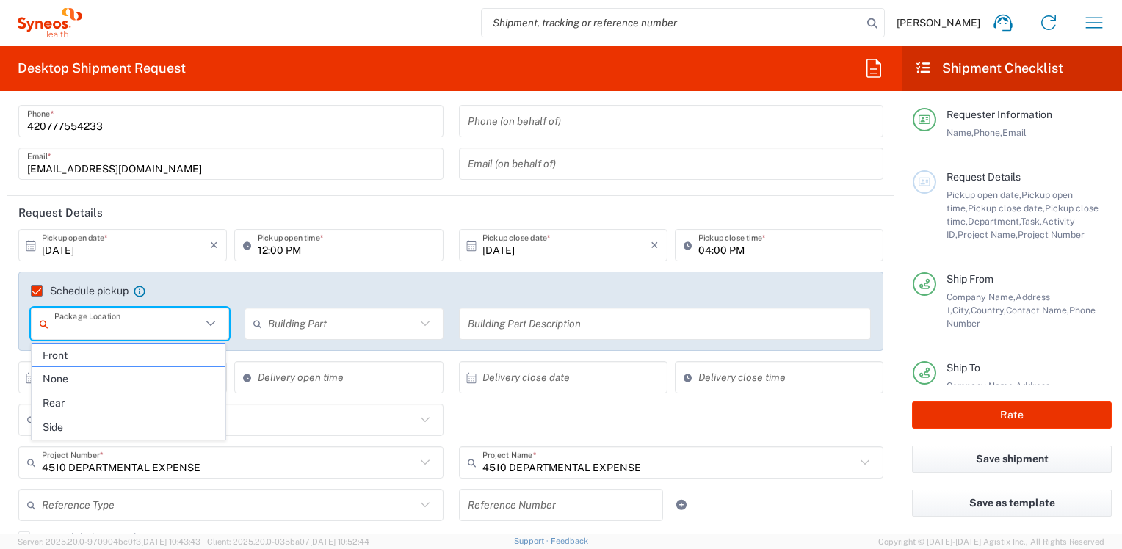
click at [205, 325] on icon at bounding box center [210, 323] width 19 height 19
click at [389, 292] on agx-checkbox-control "Schedule pickup When scheduling a pickup please be sure to meet the following c…" at bounding box center [451, 290] width 840 height 13
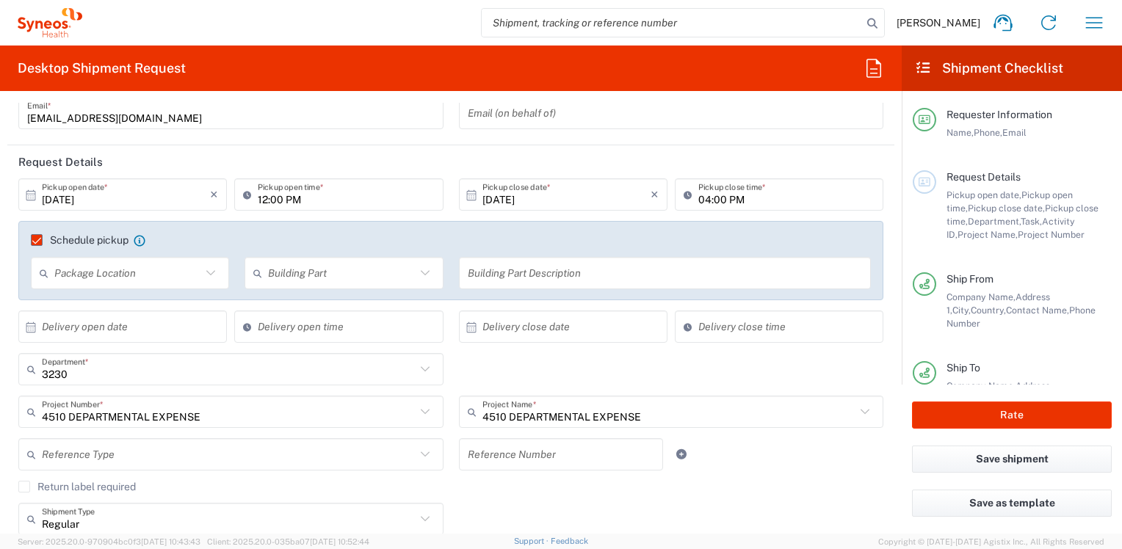
scroll to position [147, 0]
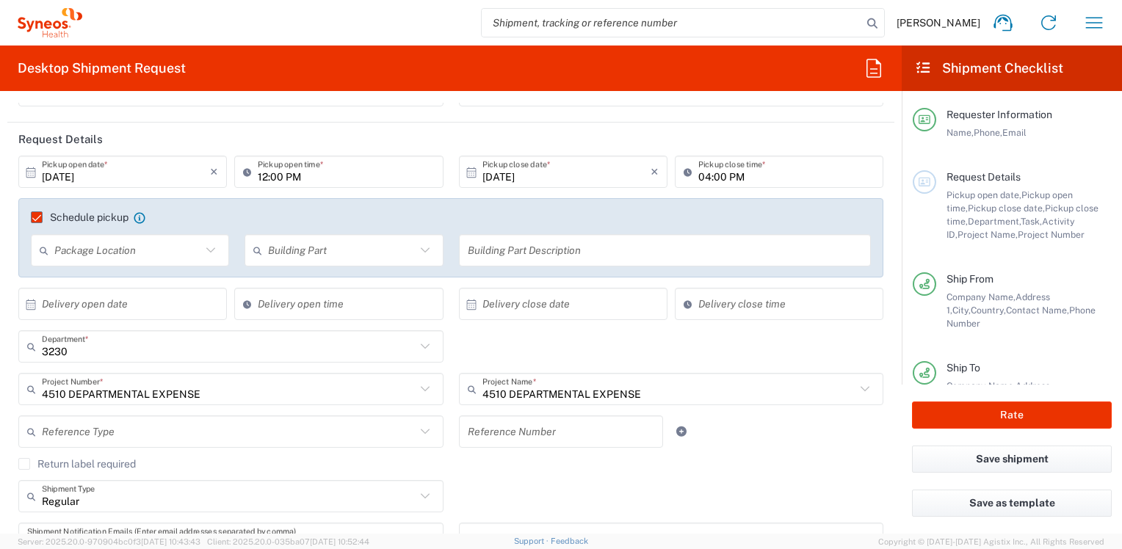
click at [417, 438] on icon at bounding box center [425, 431] width 19 height 19
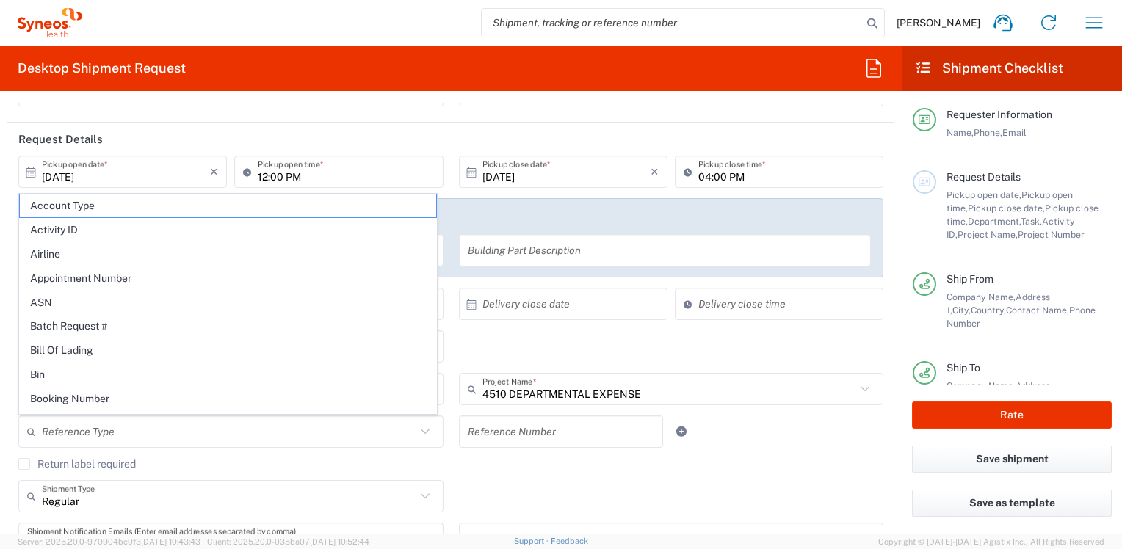
click at [417, 438] on icon at bounding box center [425, 431] width 19 height 19
click at [420, 434] on icon at bounding box center [425, 431] width 19 height 19
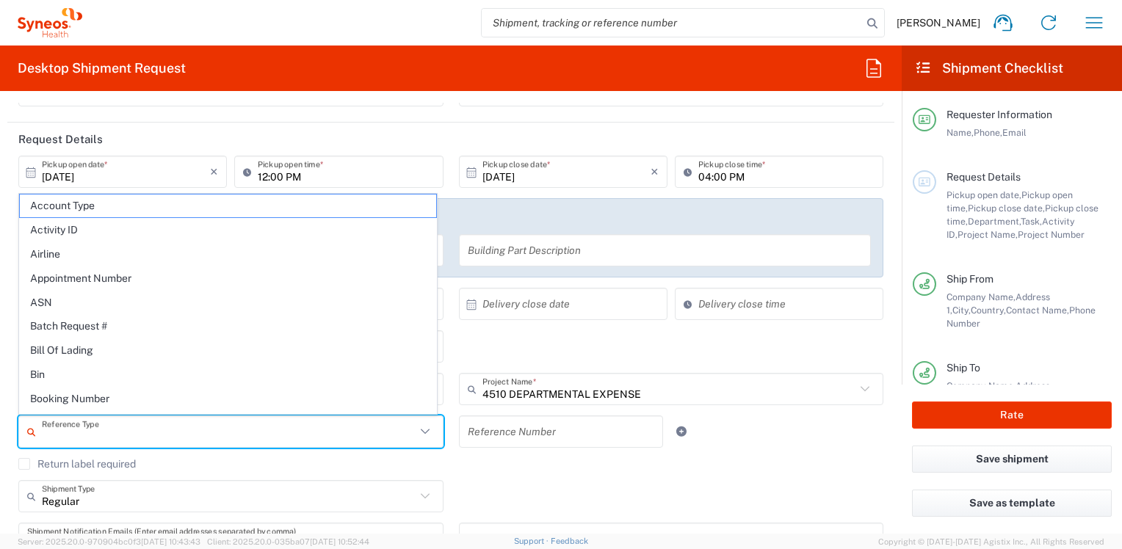
click at [529, 483] on div "Regular Shipment Type Batch Regular" at bounding box center [451, 501] width 881 height 43
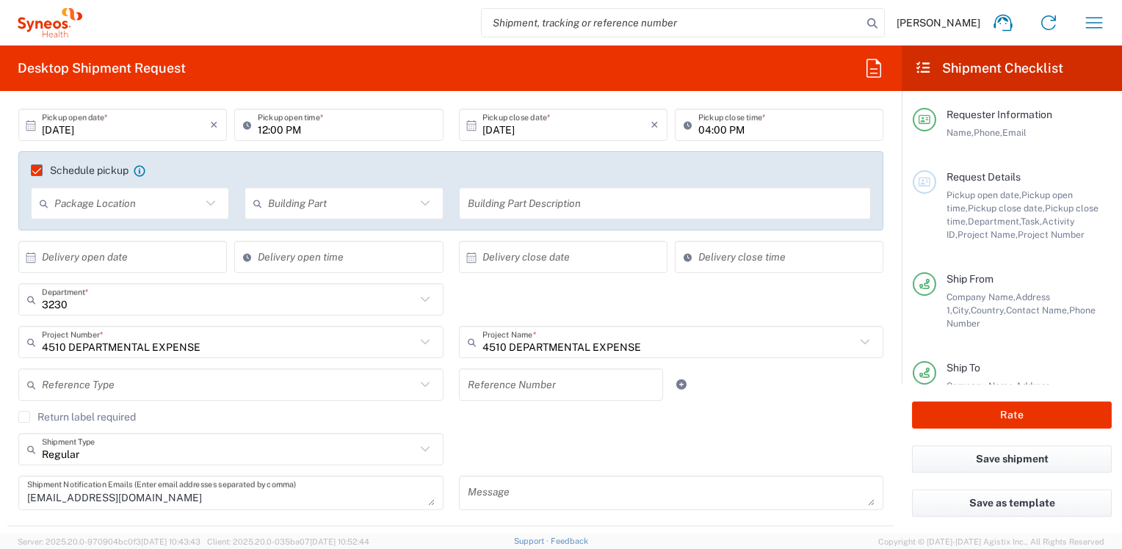
scroll to position [220, 0]
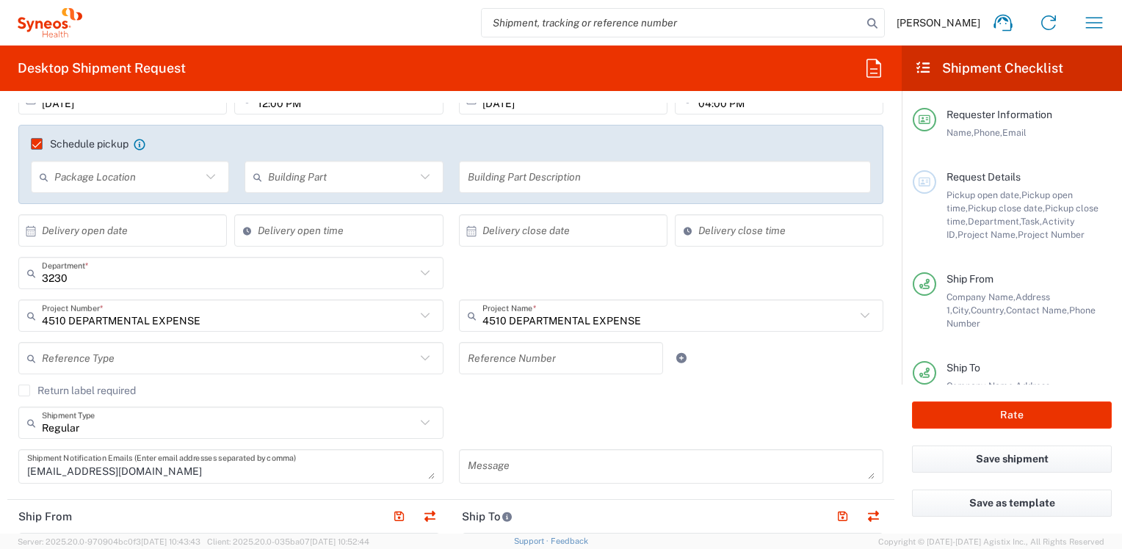
click at [416, 362] on icon at bounding box center [425, 358] width 19 height 19
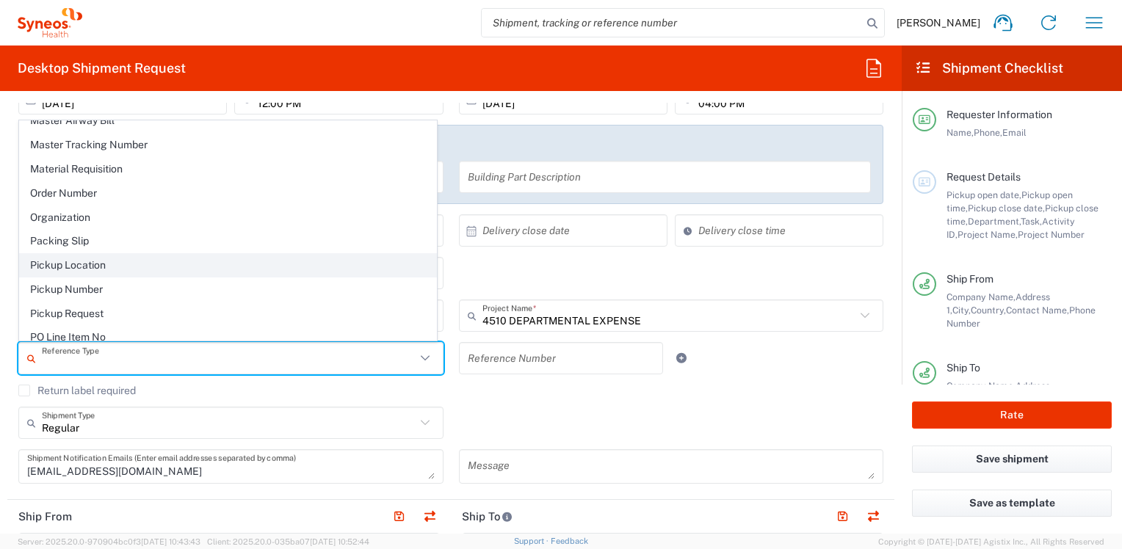
scroll to position [808, 0]
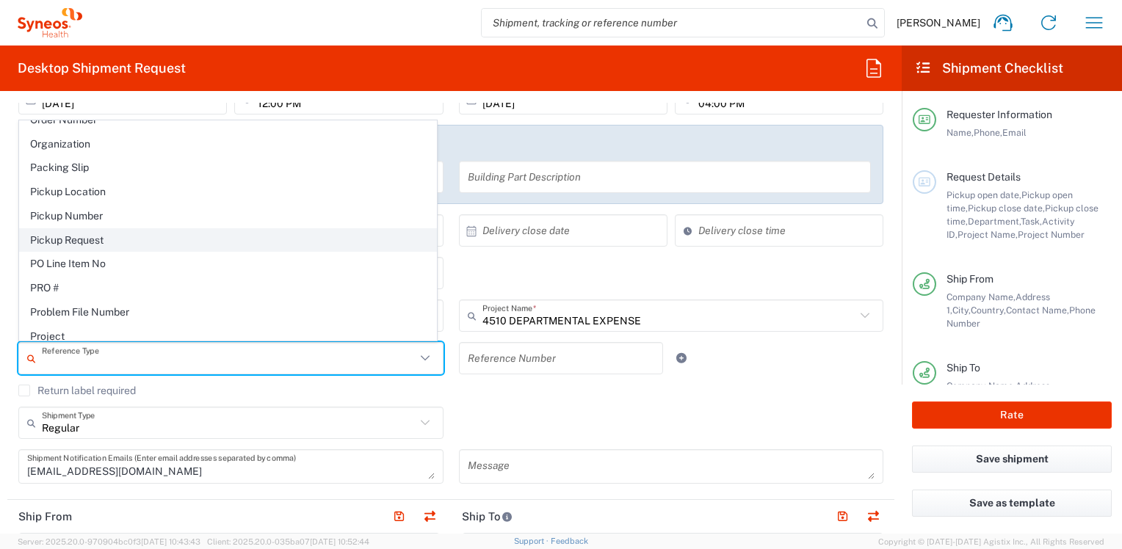
click at [107, 237] on span "Pickup Request" at bounding box center [228, 240] width 417 height 23
type input "Pickup Request"
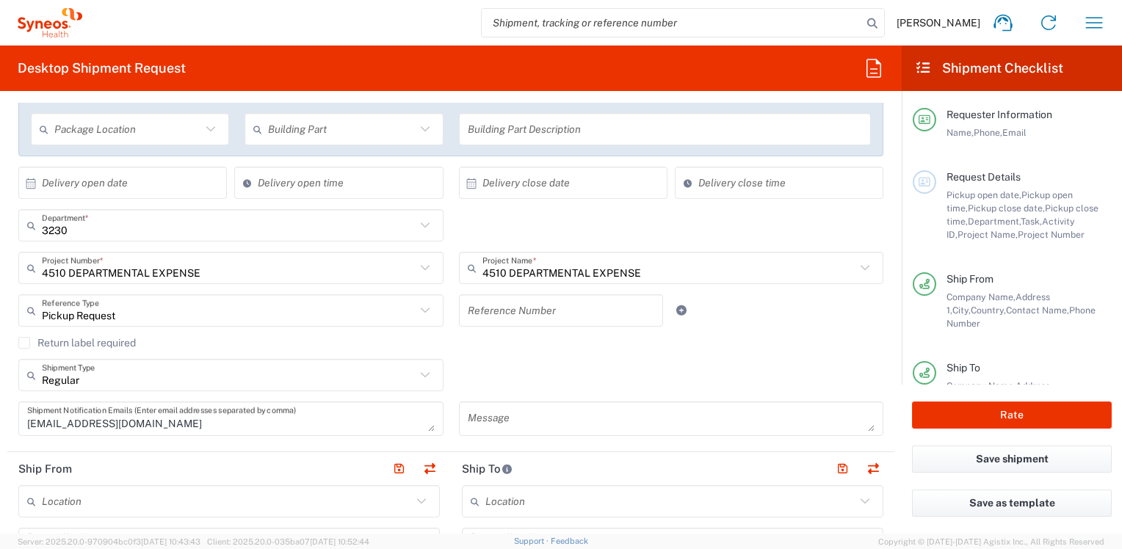
scroll to position [294, 0]
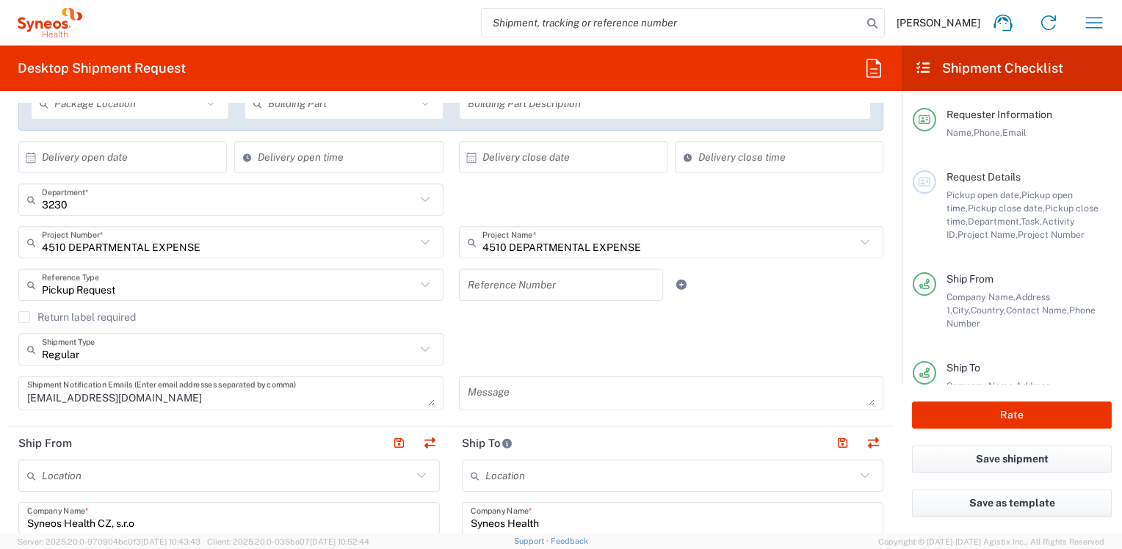
click at [598, 287] on input "text" at bounding box center [561, 286] width 187 height 26
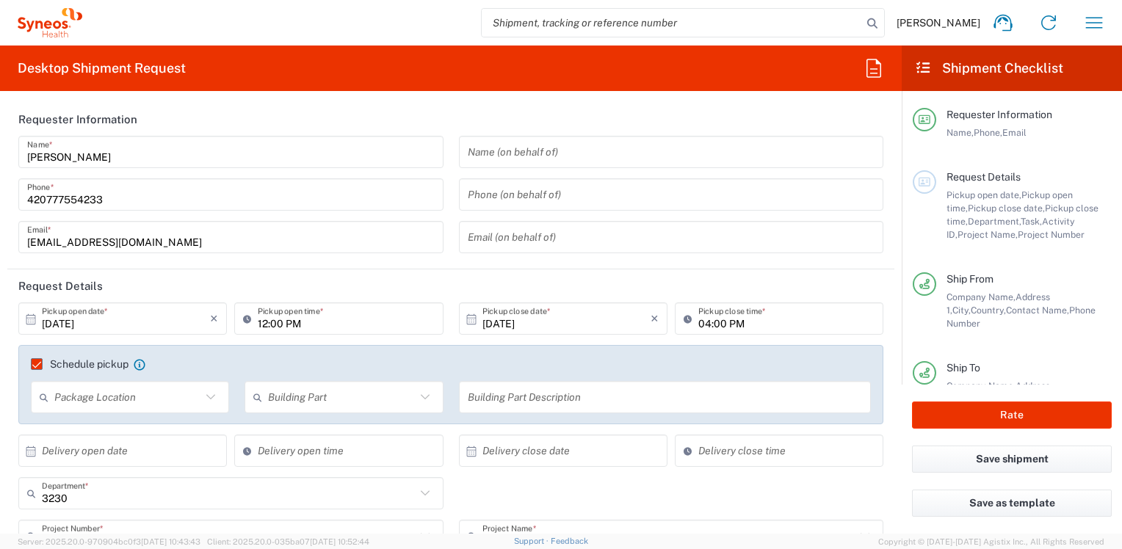
scroll to position [73, 0]
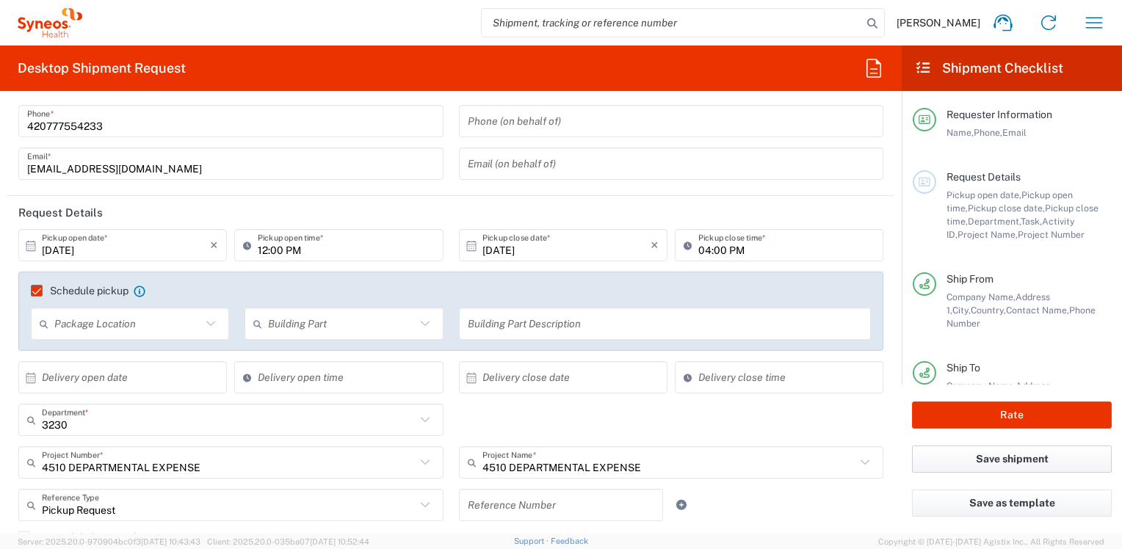
click at [983, 460] on button "Save shipment" at bounding box center [1012, 459] width 200 height 27
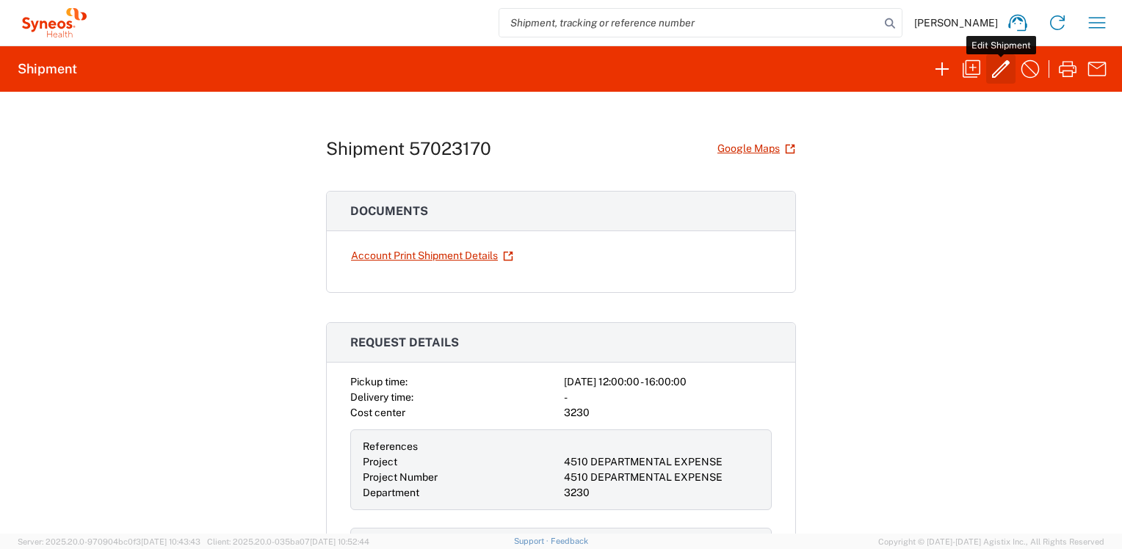
click at [995, 73] on icon "button" at bounding box center [1001, 69] width 18 height 18
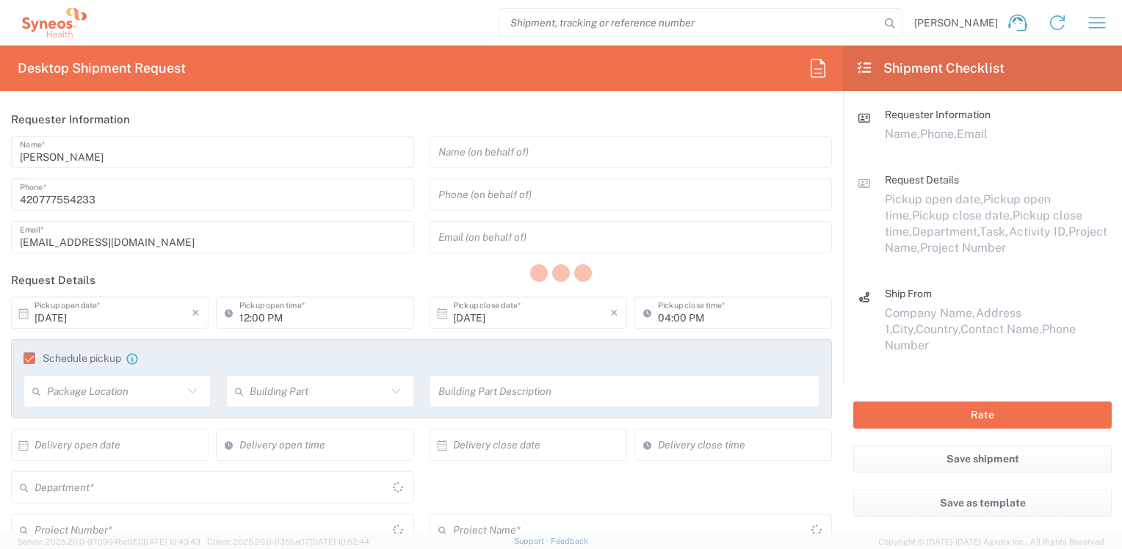
type input "4510 DEPARTMENTAL EXPENSE"
type input "Medium Box"
type input "Delivery Duty Paid"
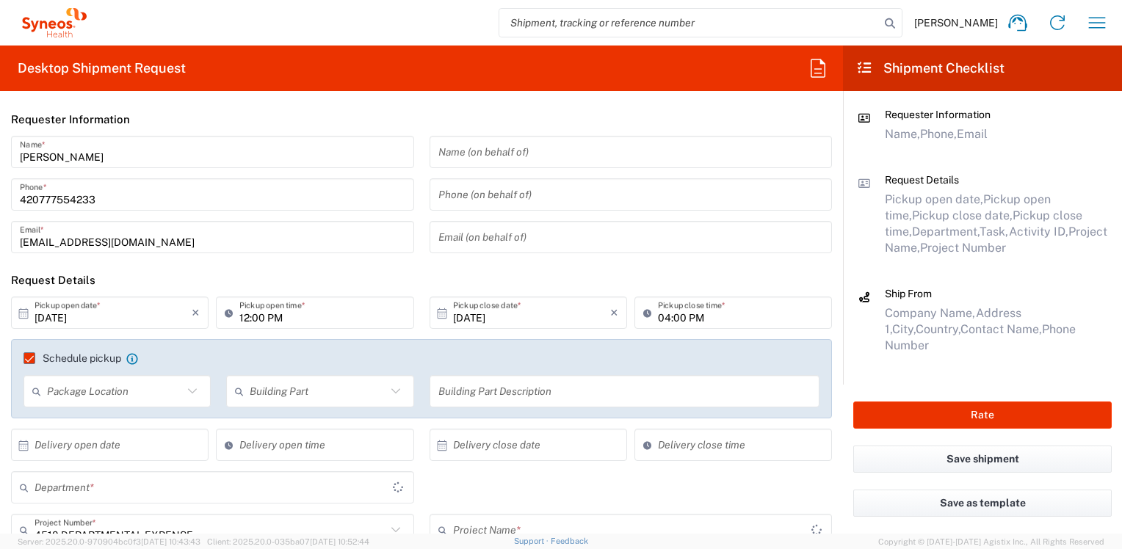
type input "4510 DEPARTMENTAL EXPENSE"
type input "3230"
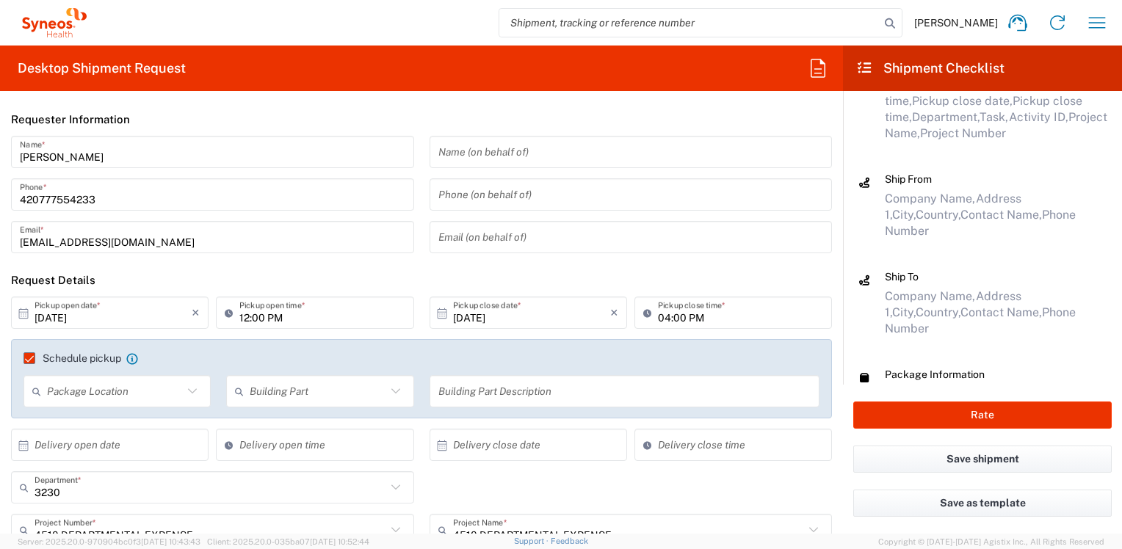
scroll to position [243, 0]
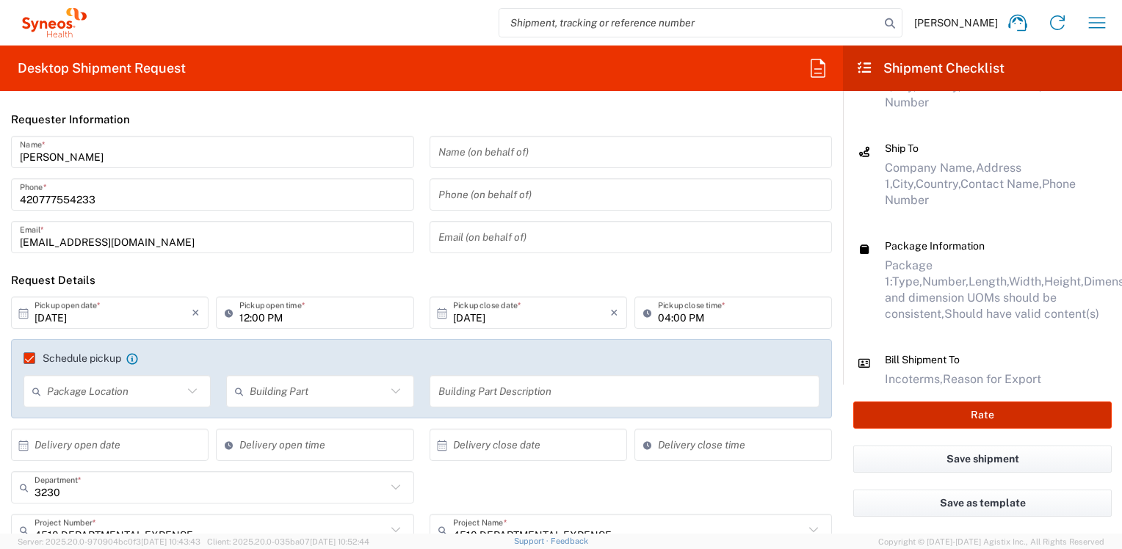
click at [993, 413] on button "Rate" at bounding box center [983, 415] width 259 height 27
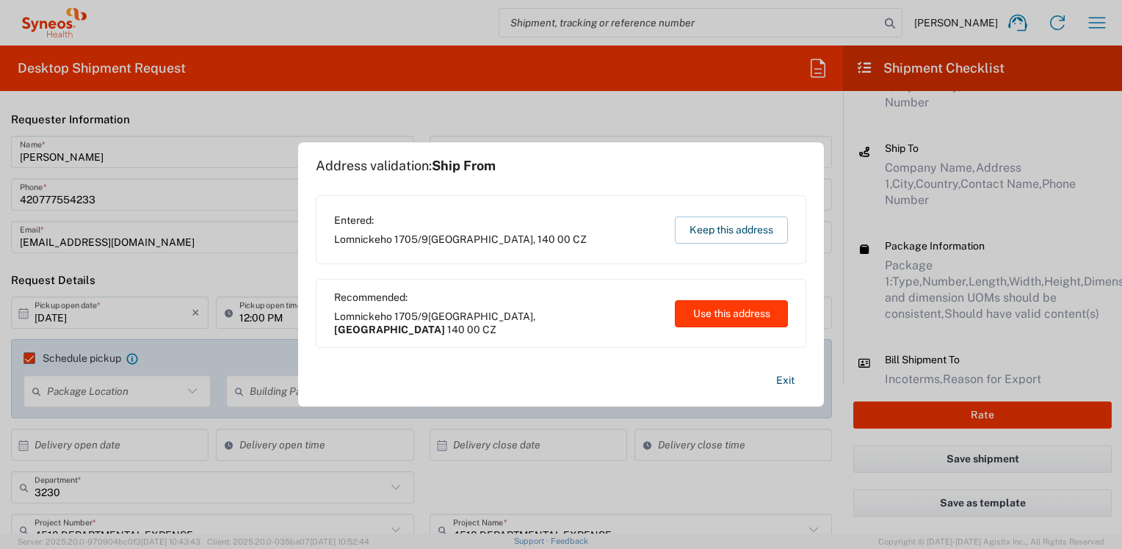
click at [734, 319] on button "Use this address" at bounding box center [731, 313] width 113 height 27
type input "[GEOGRAPHIC_DATA]"
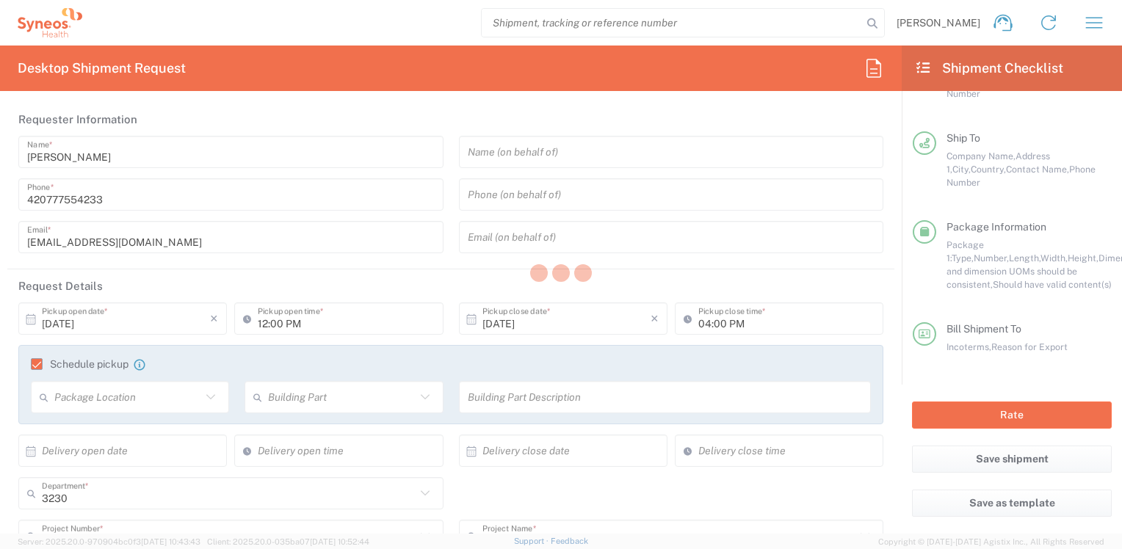
scroll to position [242, 0]
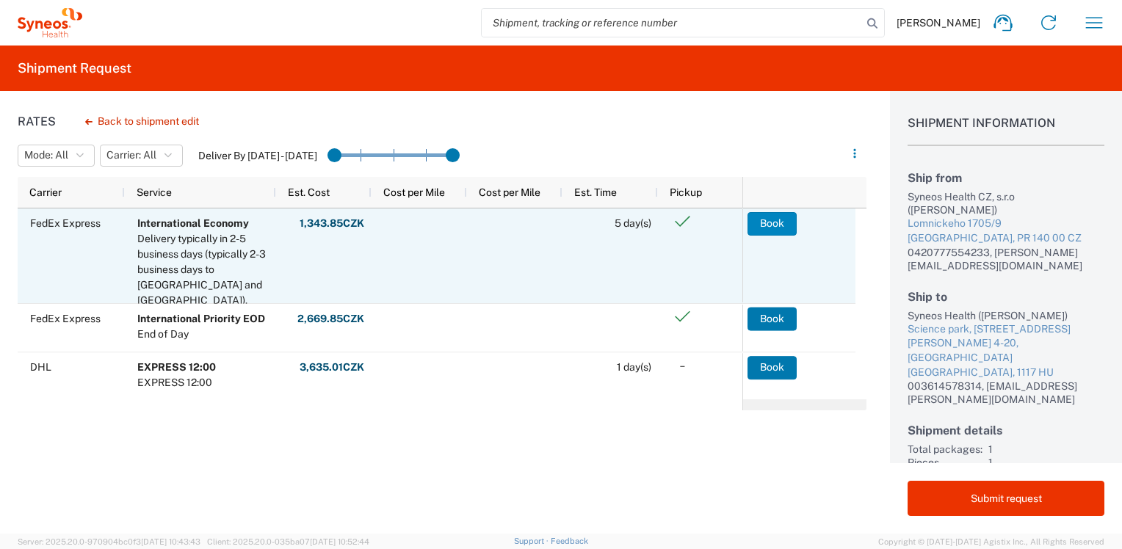
click at [761, 223] on button "Book" at bounding box center [772, 224] width 49 height 24
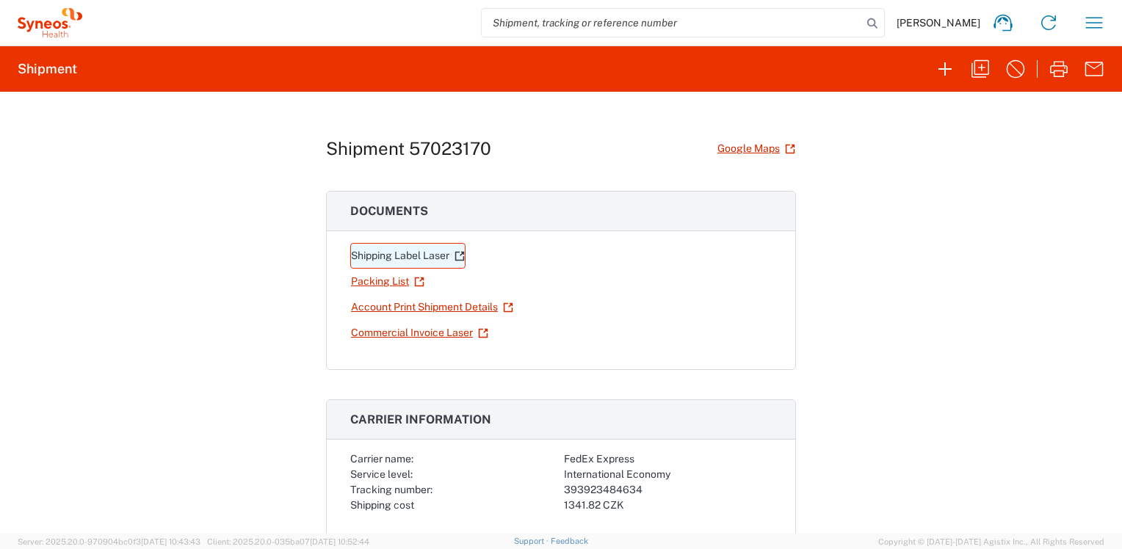
click at [386, 257] on link "Shipping Label Laser" at bounding box center [407, 256] width 115 height 26
